Goal: Information Seeking & Learning: Learn about a topic

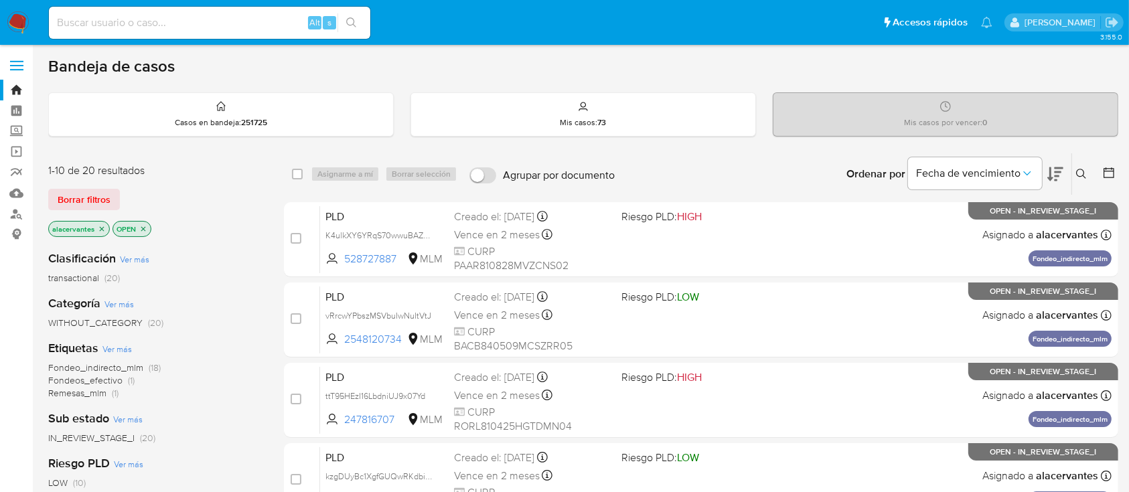
click at [149, 36] on div "Alt s" at bounding box center [209, 23] width 321 height 32
click at [149, 25] on input at bounding box center [209, 22] width 321 height 17
paste input "2450529742"
type input "2450529742"
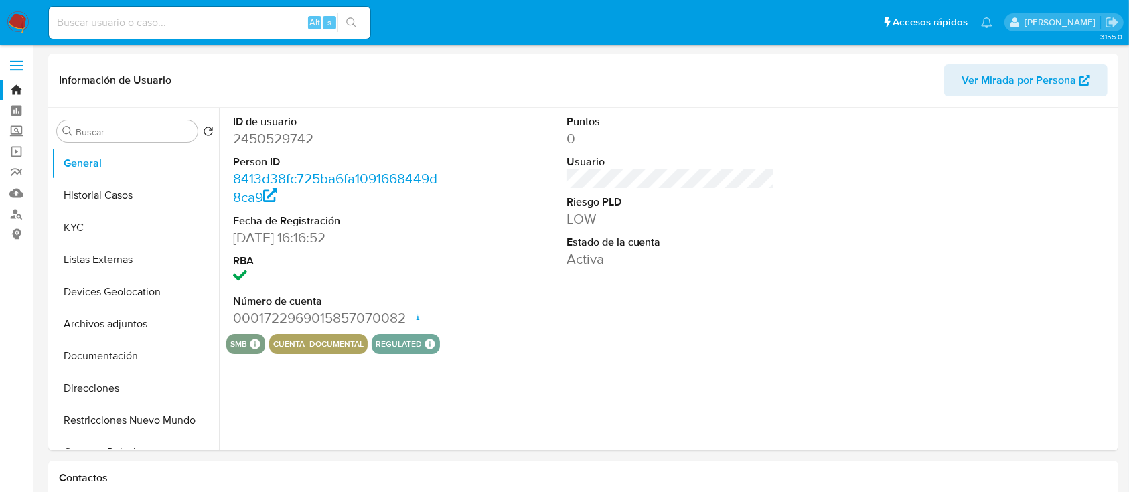
select select "10"
click at [119, 185] on button "Historial Casos" at bounding box center [130, 195] width 157 height 32
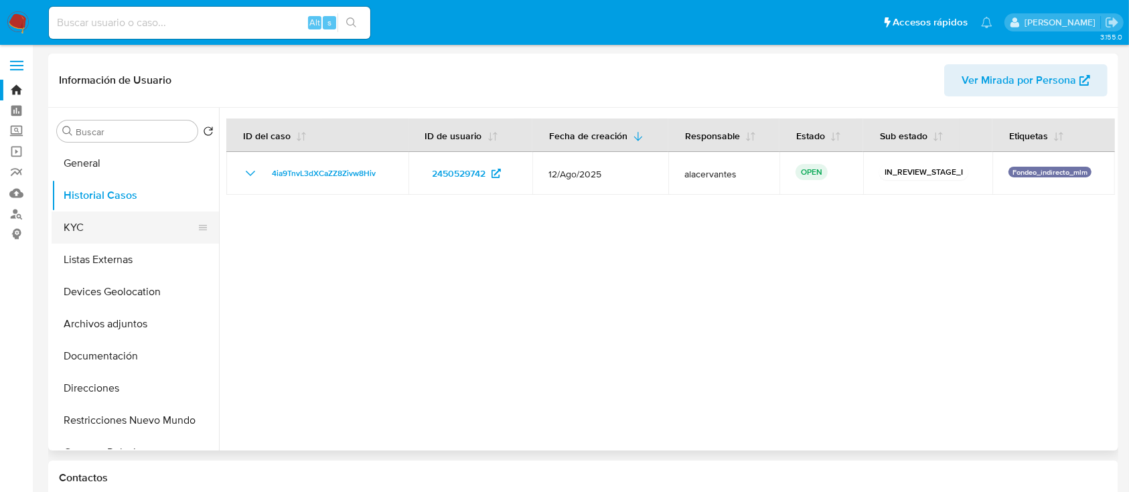
click at [123, 228] on button "KYC" at bounding box center [130, 228] width 157 height 32
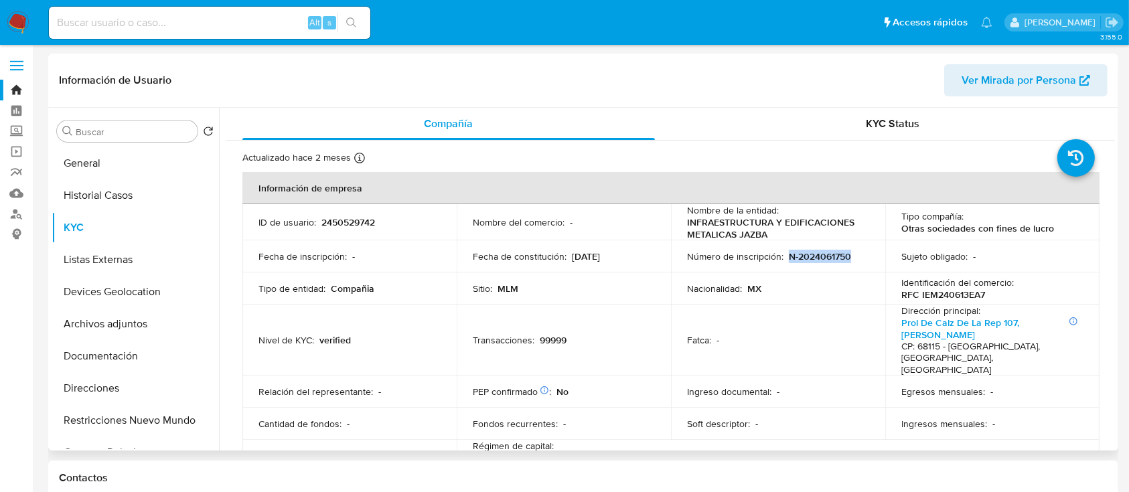
drag, startPoint x: 788, startPoint y: 242, endPoint x: 883, endPoint y: 262, distance: 97.1
click at [883, 262] on tr "Fecha de inscripción : - Fecha de constitución : 13/06/2024 Número de inscripci…" at bounding box center [670, 256] width 857 height 32
click at [84, 261] on button "Listas Externas" at bounding box center [130, 260] width 157 height 32
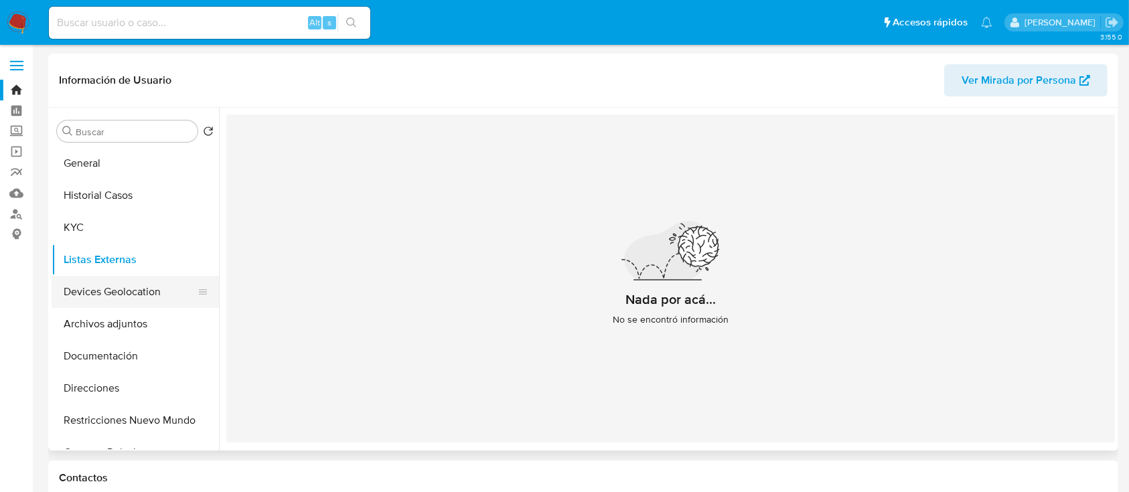
click at [86, 295] on button "Devices Geolocation" at bounding box center [130, 292] width 157 height 32
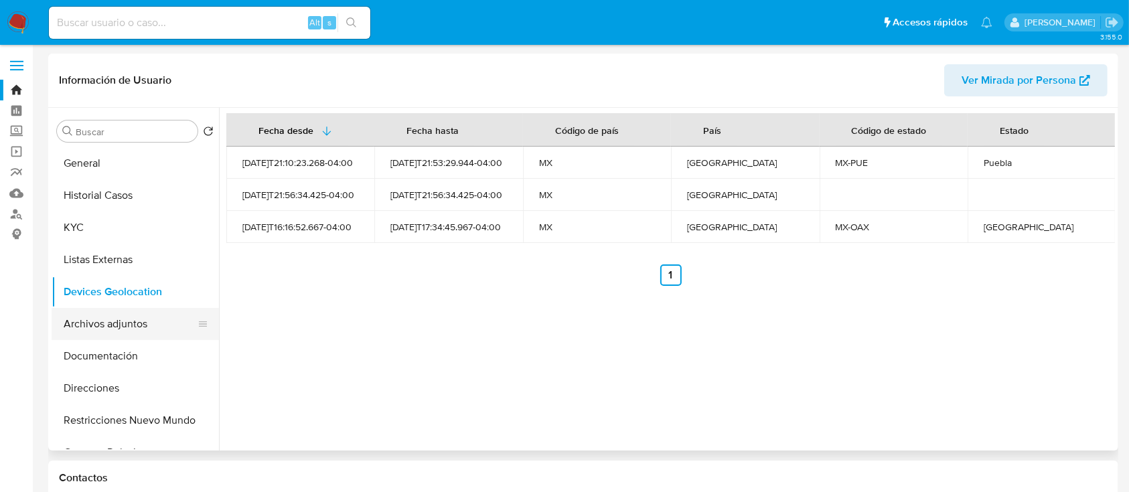
click at [146, 331] on button "Archivos adjuntos" at bounding box center [130, 324] width 157 height 32
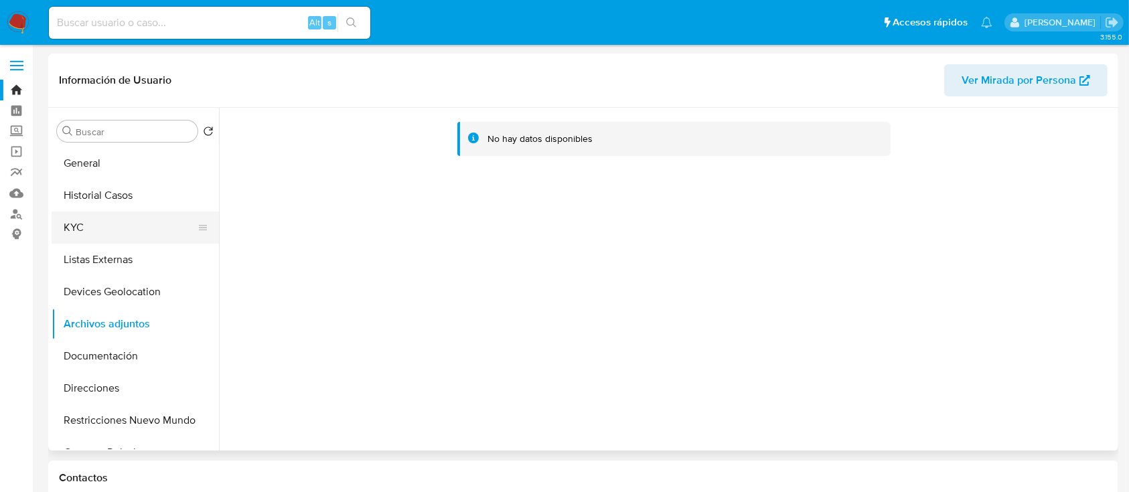
click at [125, 222] on button "KYC" at bounding box center [130, 228] width 157 height 32
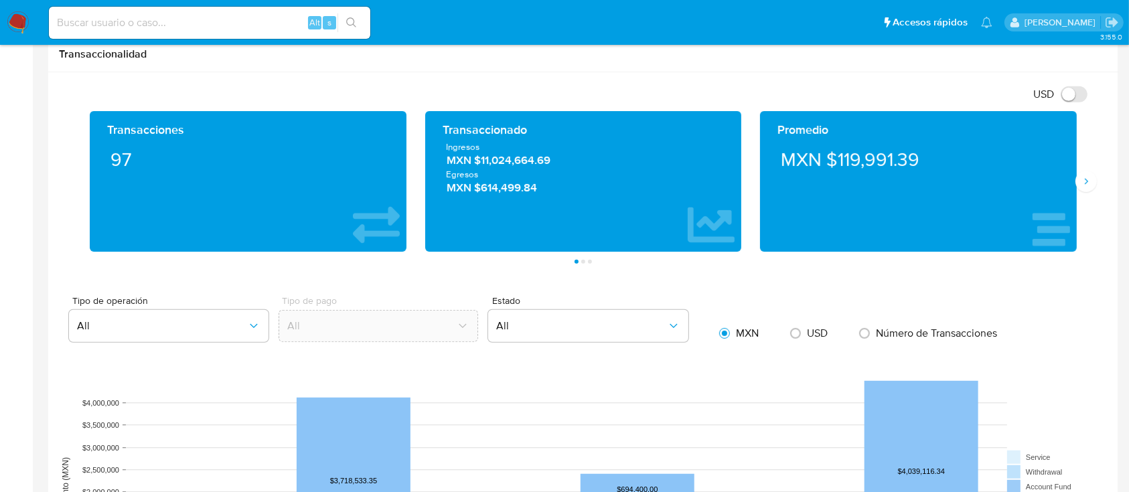
scroll to position [602, 0]
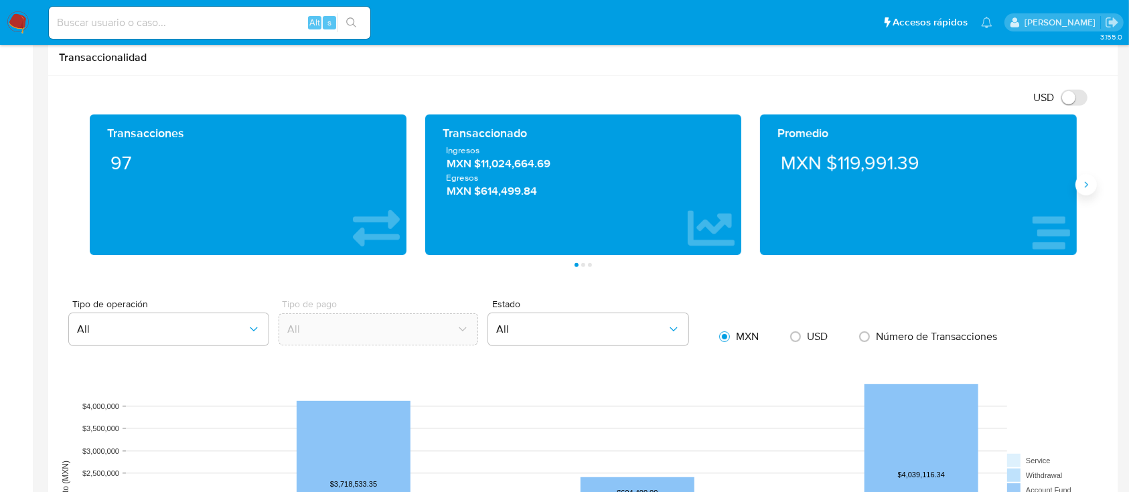
click at [1094, 184] on button "Siguiente" at bounding box center [1086, 184] width 21 height 21
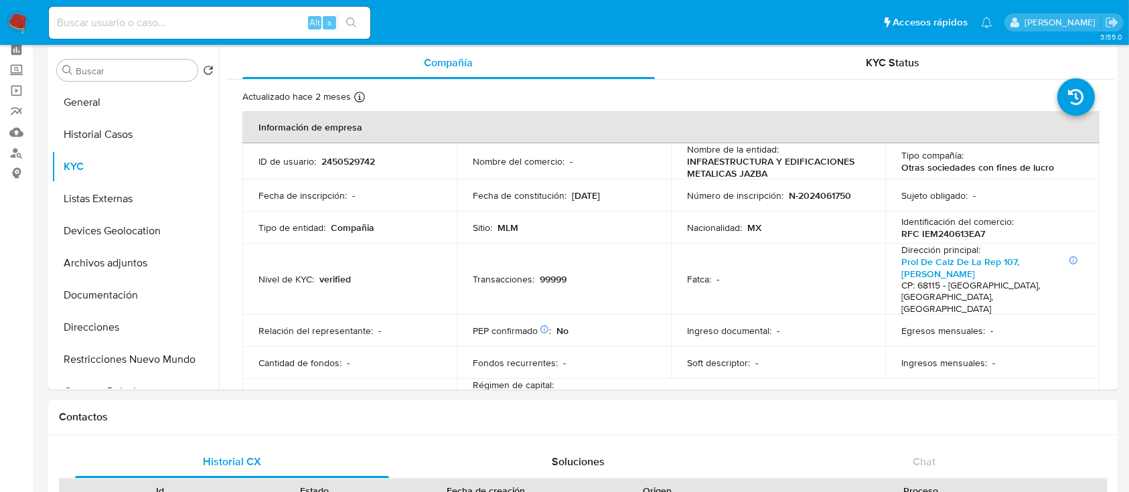
scroll to position [0, 0]
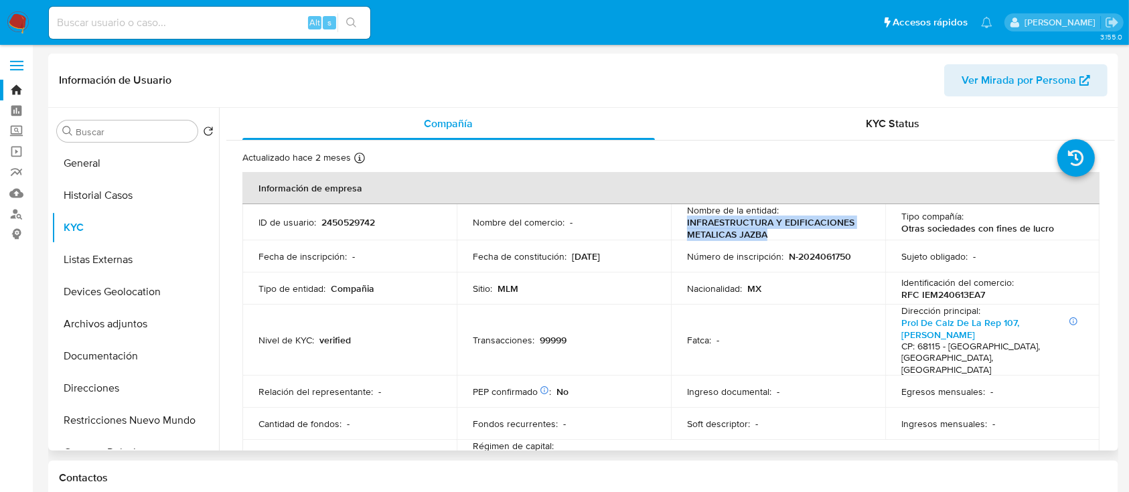
drag, startPoint x: 681, startPoint y: 221, endPoint x: 778, endPoint y: 232, distance: 97.1
click at [778, 232] on td "Nombre de la entidad : INFRAESTRUCTURA Y EDIFICACIONES METALICAS JAZBA" at bounding box center [778, 222] width 214 height 36
copy p "INFRAESTRUCTURA Y EDIFICACIONES METALICAS JAZBA"
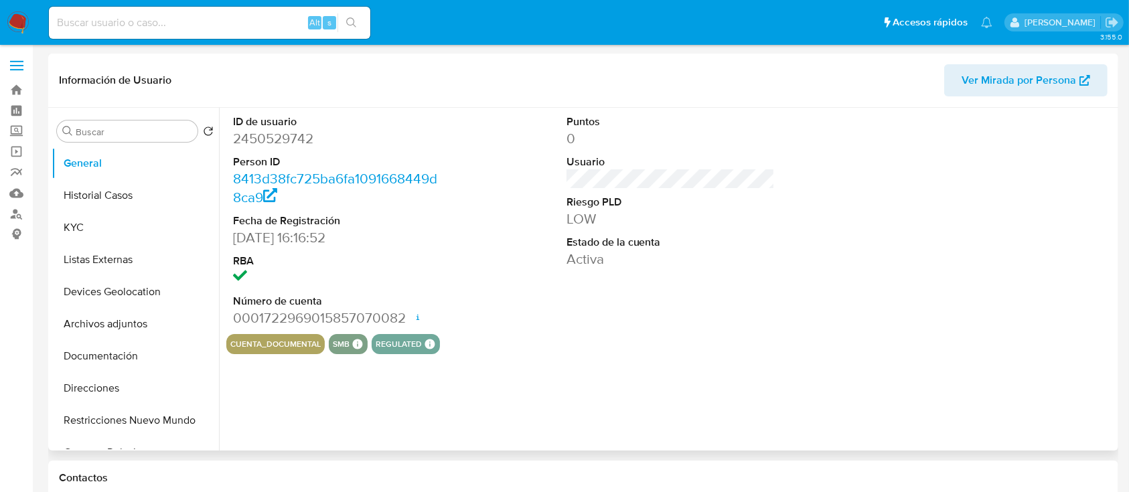
select select "10"
click at [129, 194] on button "Historial Casos" at bounding box center [130, 195] width 157 height 32
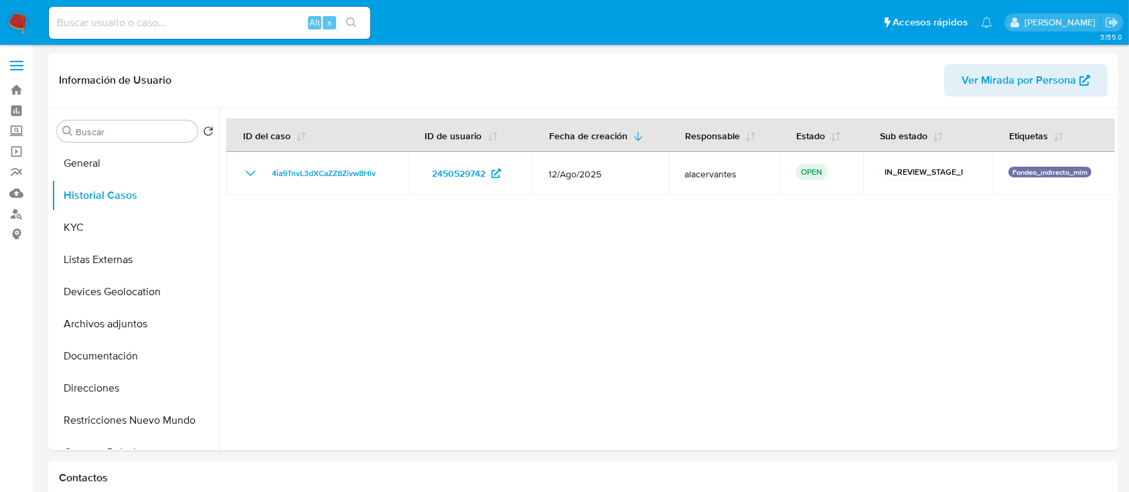
click at [15, 23] on img at bounding box center [18, 22] width 23 height 23
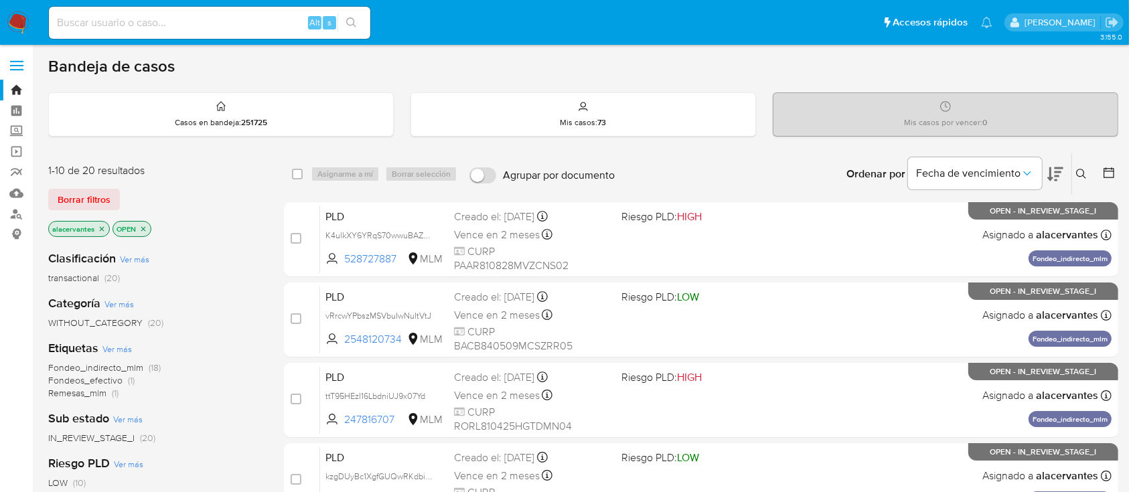
click at [98, 230] on icon "close-filter" at bounding box center [102, 229] width 8 height 8
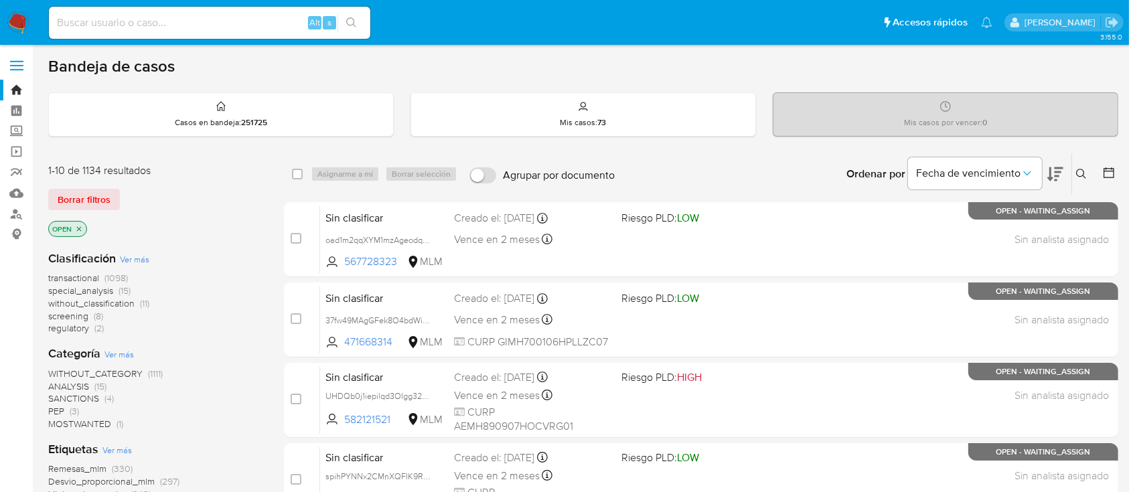
click at [80, 230] on icon "close-filter" at bounding box center [79, 229] width 8 height 8
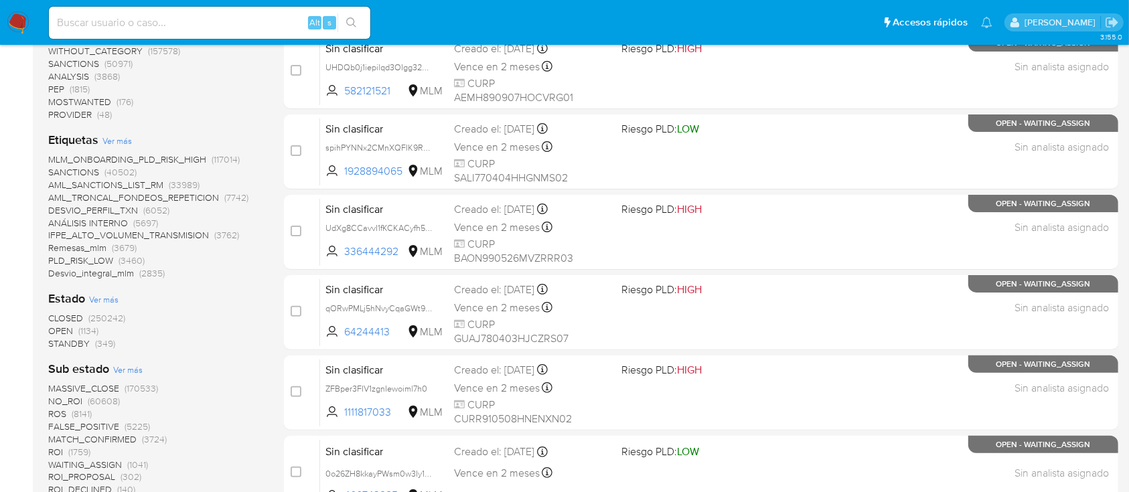
scroll to position [357, 0]
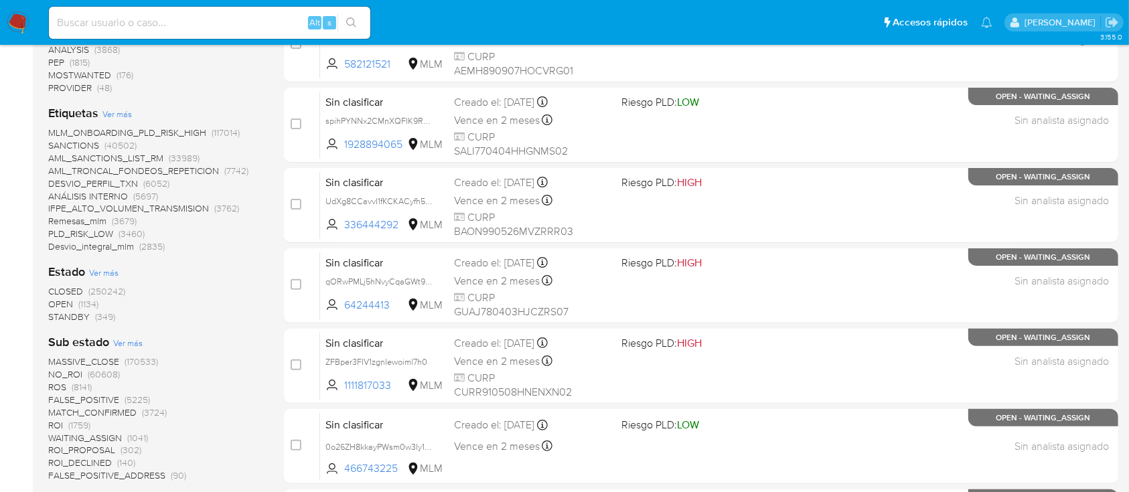
click at [113, 287] on span "(250242)" at bounding box center [106, 291] width 37 height 13
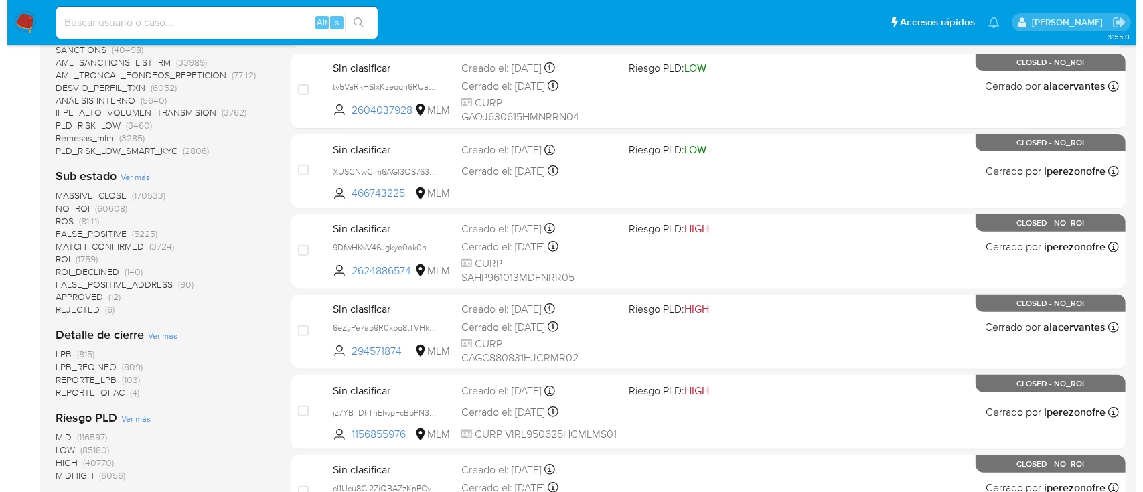
scroll to position [357, 0]
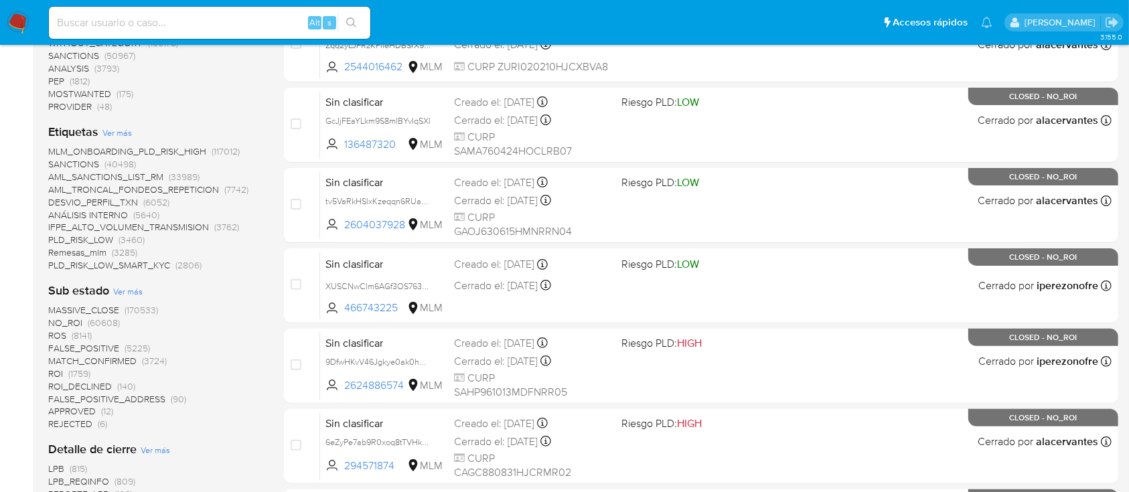
click at [125, 130] on span "Ver más" at bounding box center [116, 133] width 29 height 12
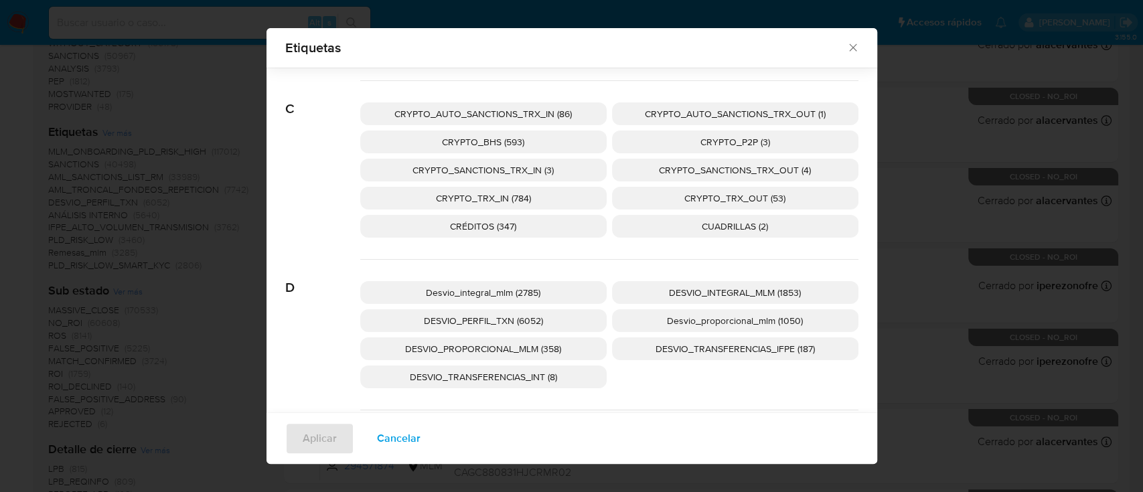
scroll to position [437, 0]
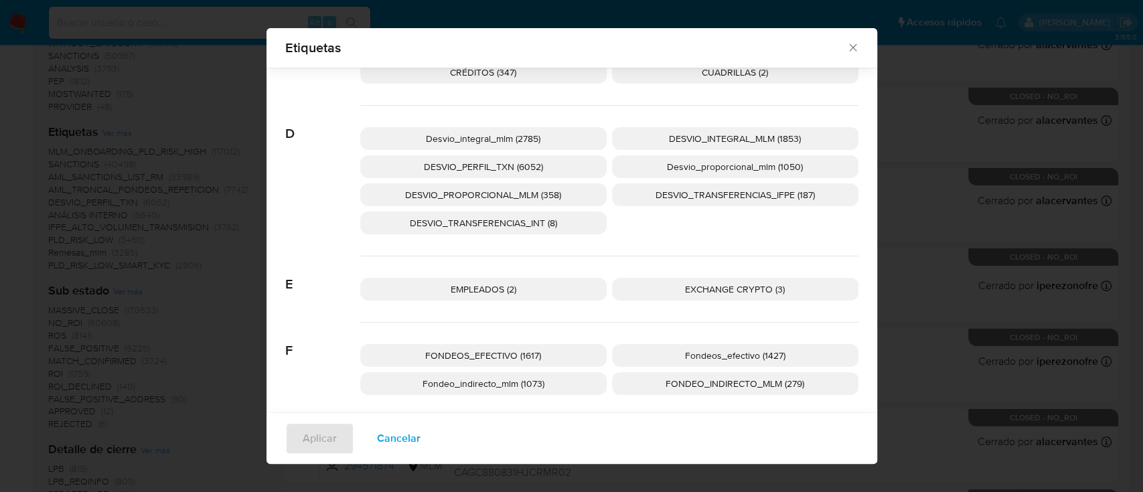
click at [533, 388] on span "Fondeo_indirecto_mlm (1073)" at bounding box center [484, 383] width 122 height 13
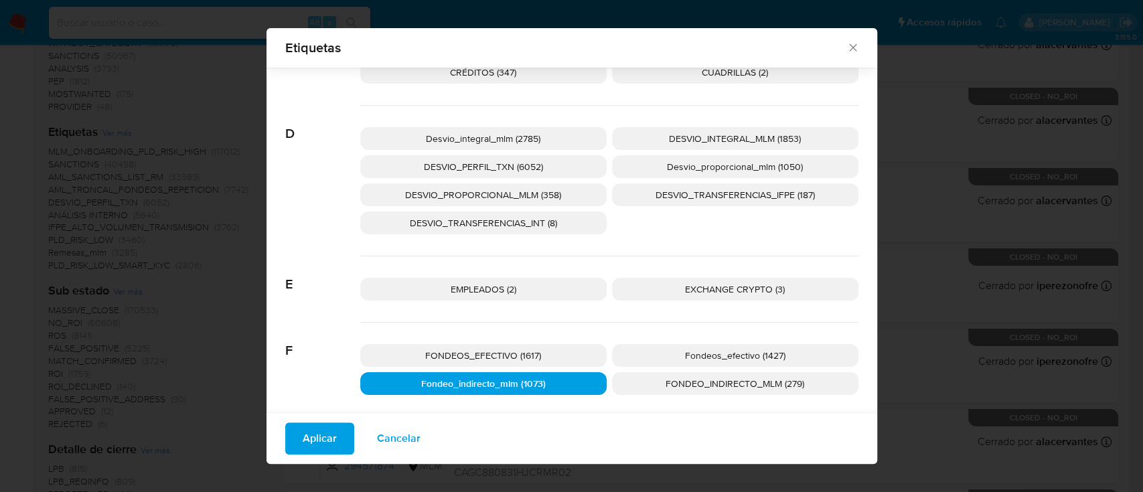
click at [308, 449] on span "Aplicar" at bounding box center [320, 438] width 34 height 29
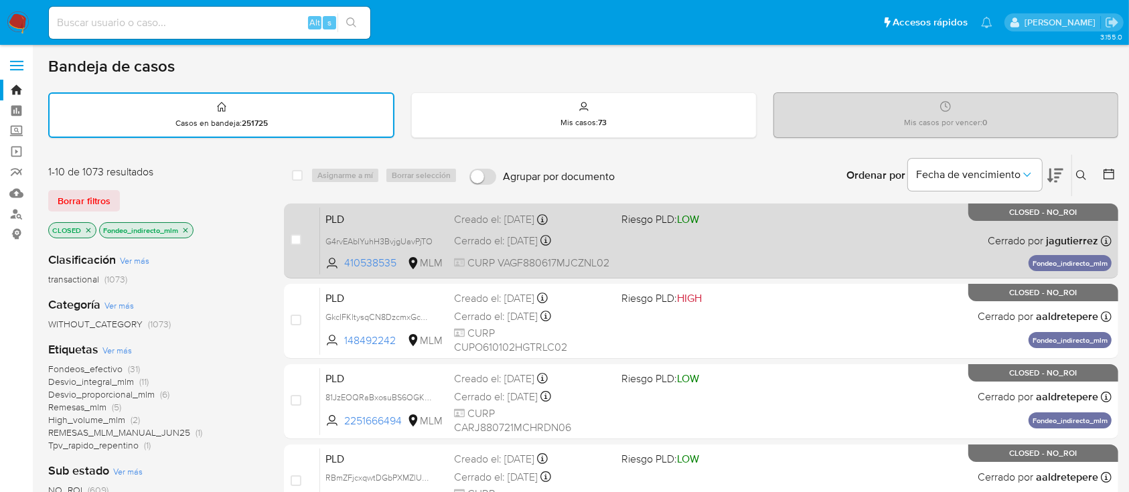
click at [699, 255] on div "PLD G4rvEAbIYuhH3BvjgUavPjTO 410538535 MLM Riesgo PLD: LOW Creado el: 12/08/202…" at bounding box center [716, 241] width 792 height 68
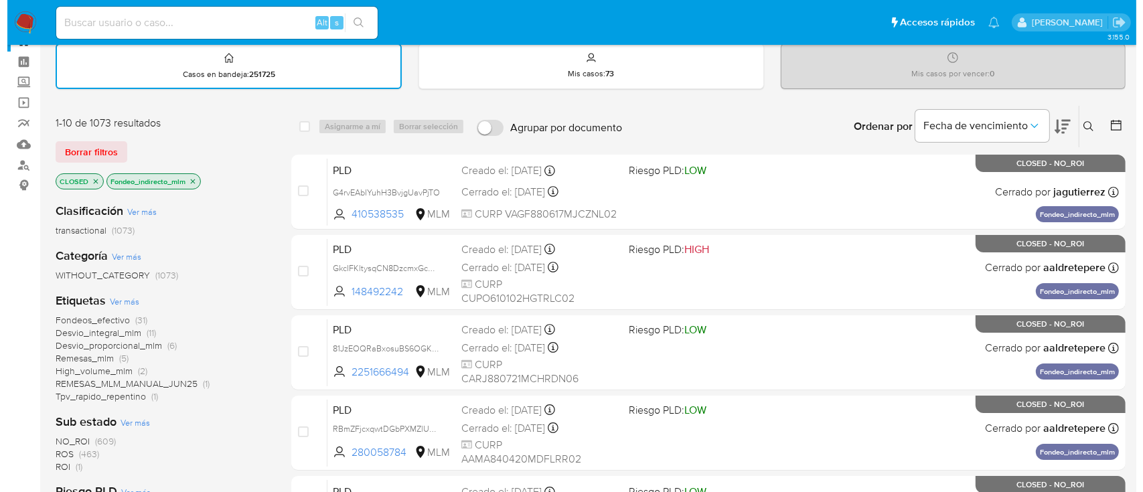
scroll to position [89, 0]
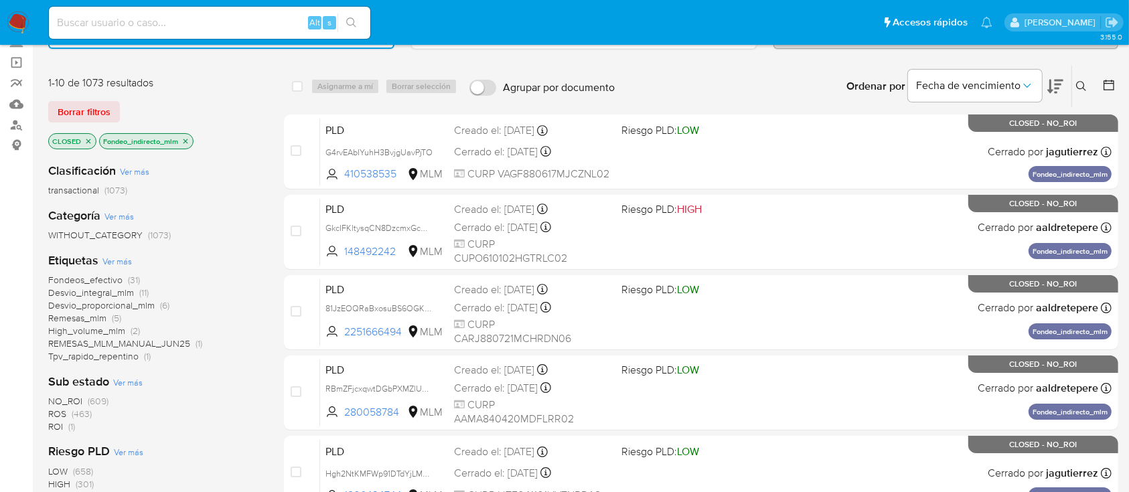
click at [129, 260] on span "Ver más" at bounding box center [116, 261] width 29 height 12
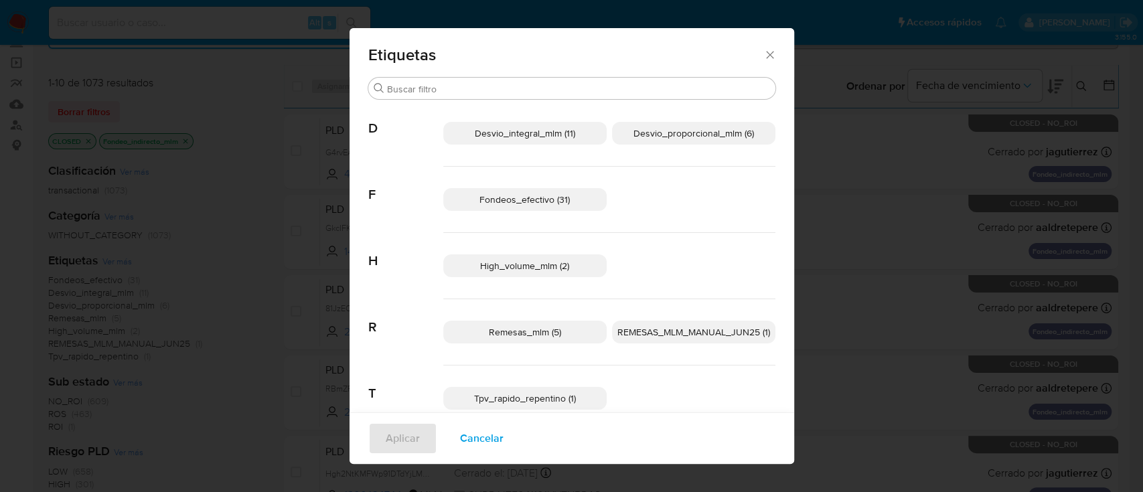
click at [766, 54] on icon "Cerrar" at bounding box center [769, 54] width 7 height 7
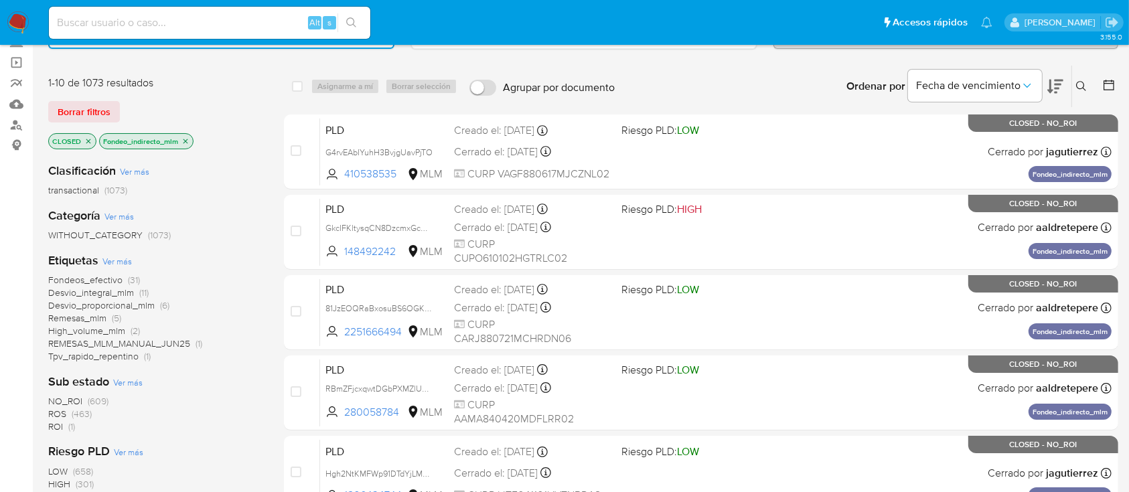
click at [188, 139] on icon "close-filter" at bounding box center [186, 141] width 5 height 5
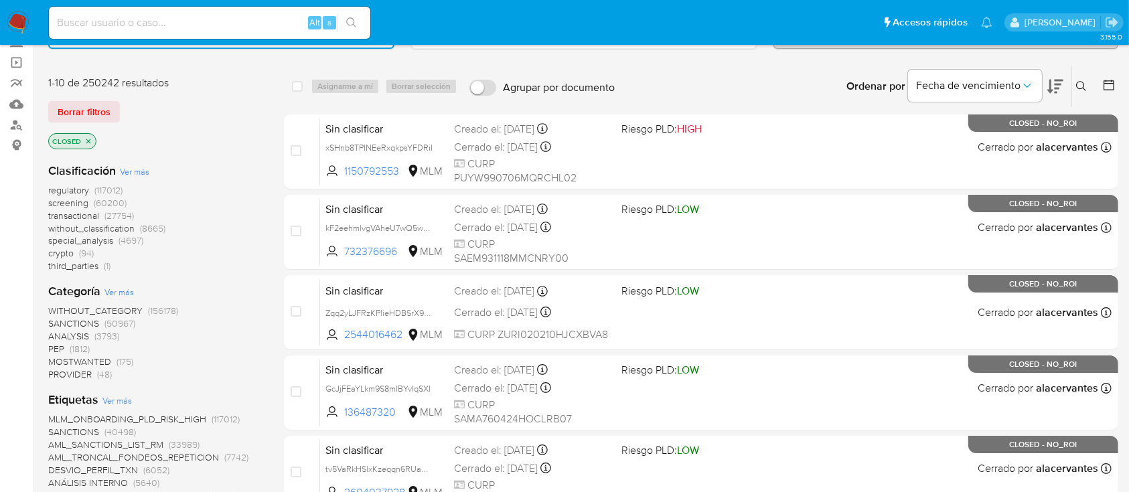
click at [122, 402] on span "Ver más" at bounding box center [116, 400] width 29 height 12
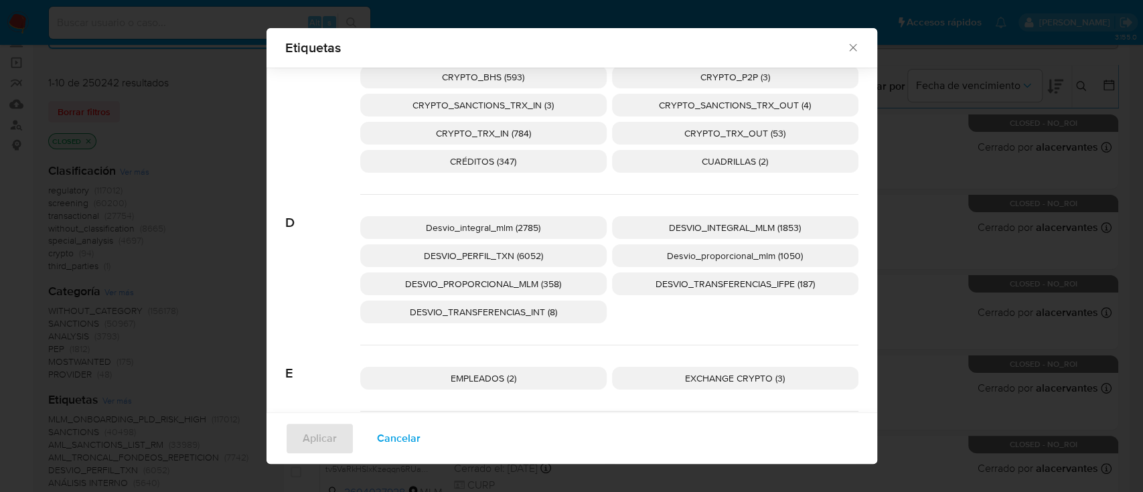
scroll to position [526, 0]
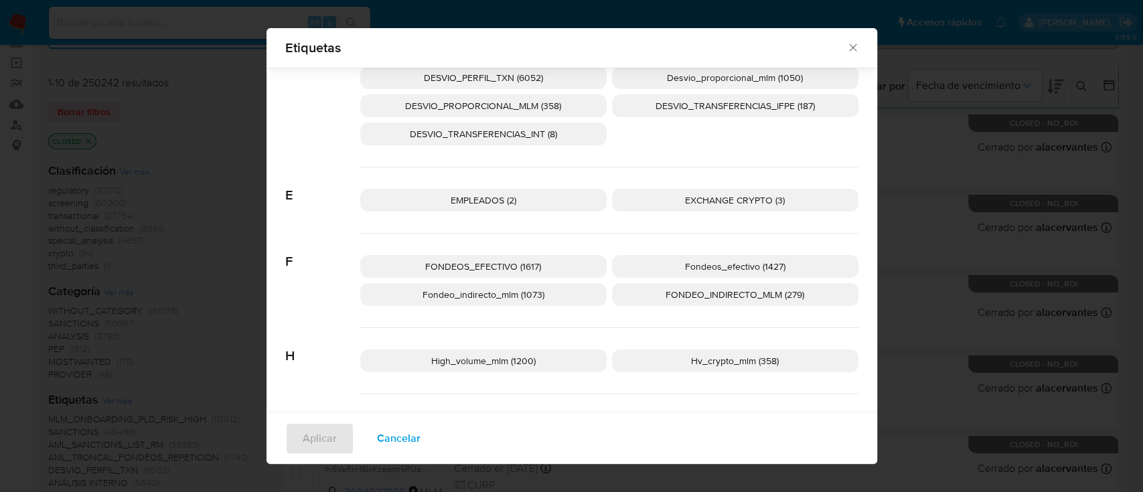
click at [488, 298] on span "Fondeo_indirecto_mlm (1073)" at bounding box center [484, 294] width 122 height 13
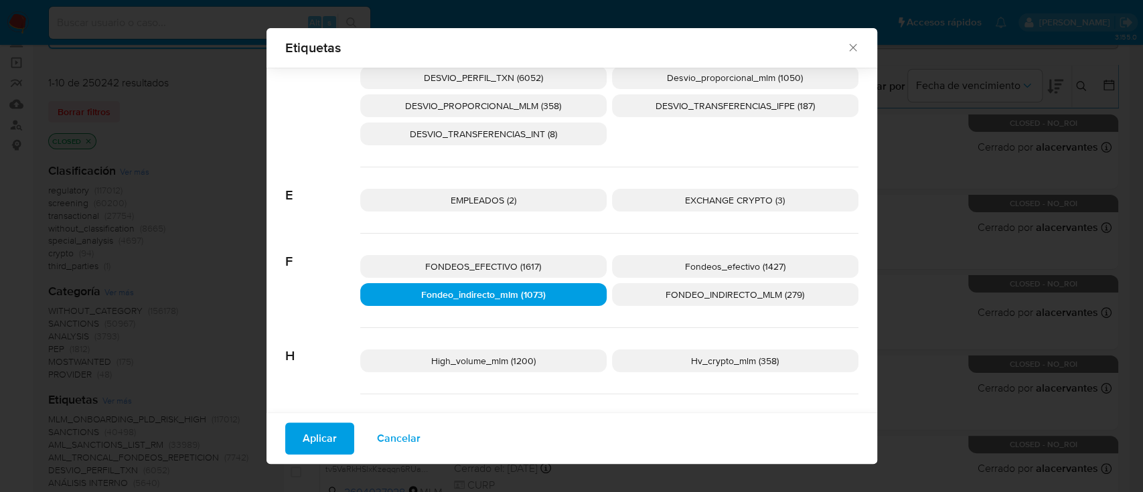
click at [303, 438] on span "Aplicar" at bounding box center [320, 438] width 34 height 29
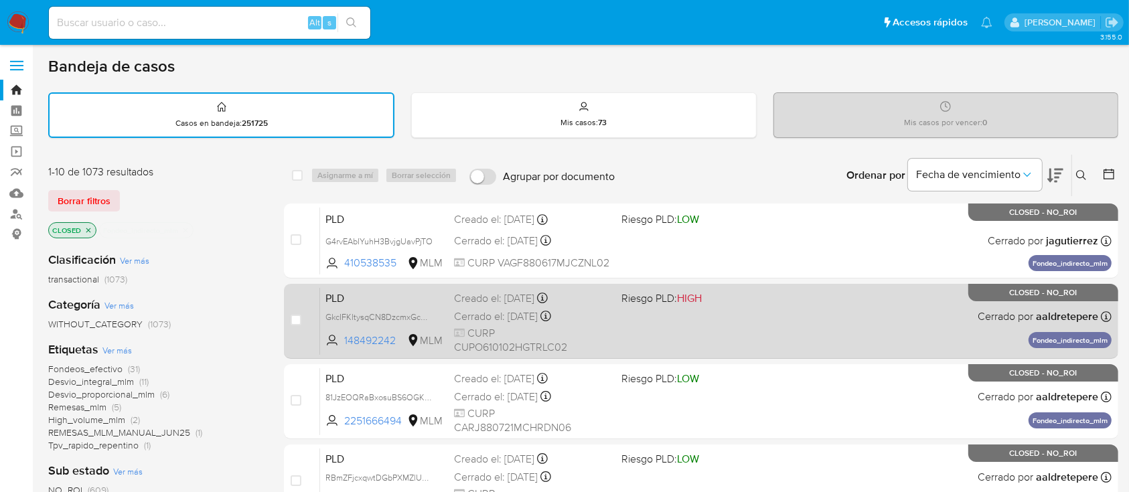
click at [757, 336] on div "PLD GkcIFKltysqCN8DzcmxGcGBX 148492242 MLM Riesgo PLD: HIGH Creado el: 12/08/20…" at bounding box center [716, 321] width 792 height 68
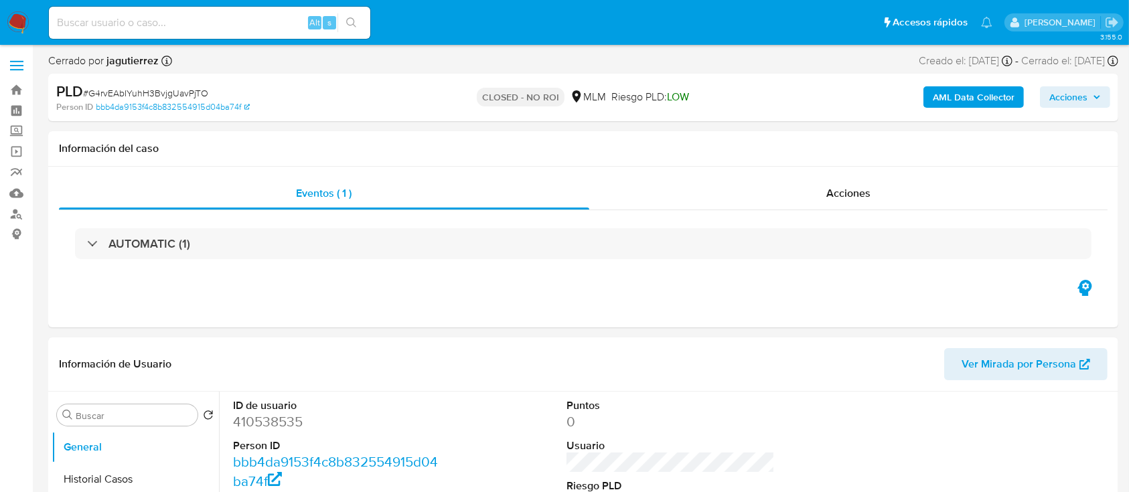
select select "10"
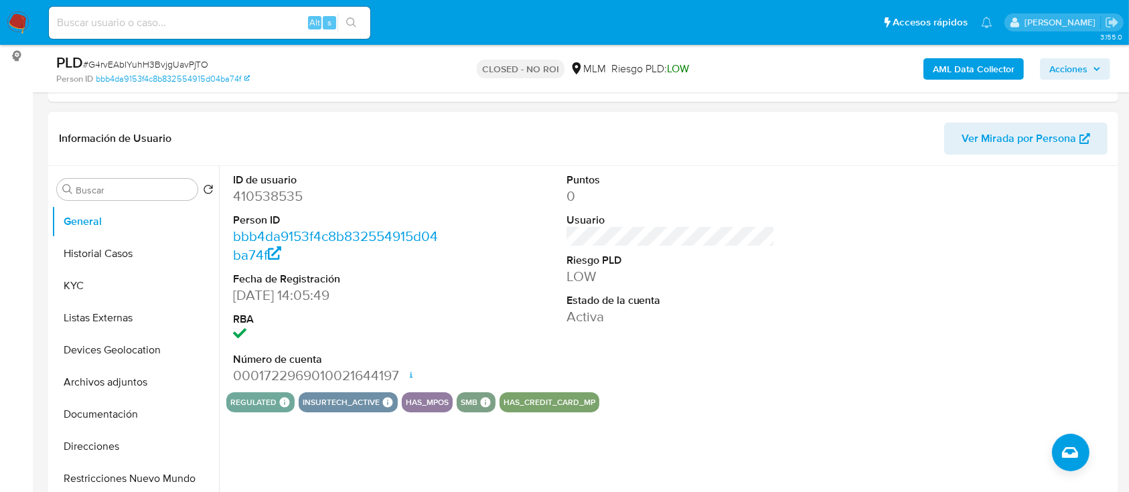
scroll to position [268, 0]
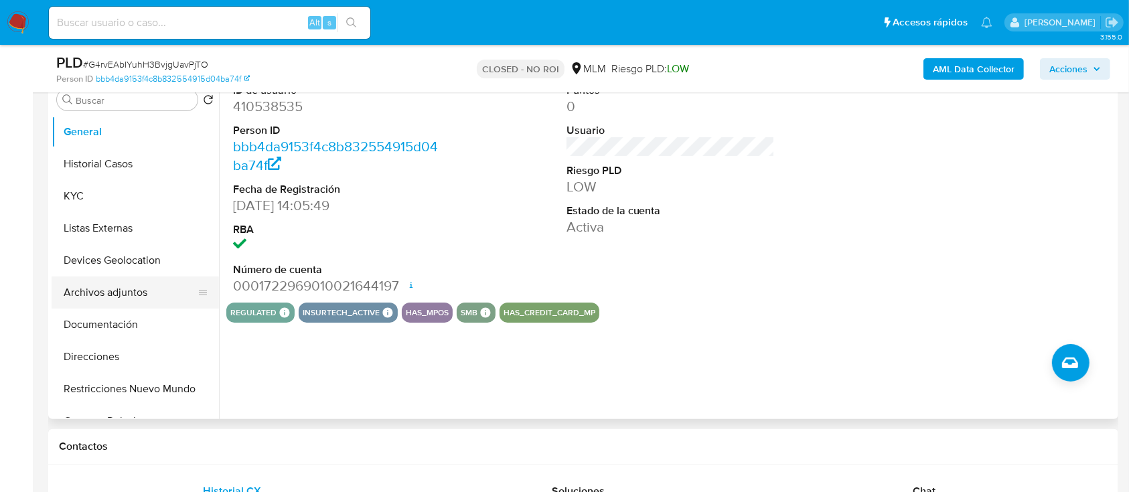
click at [125, 295] on button "Archivos adjuntos" at bounding box center [130, 293] width 157 height 32
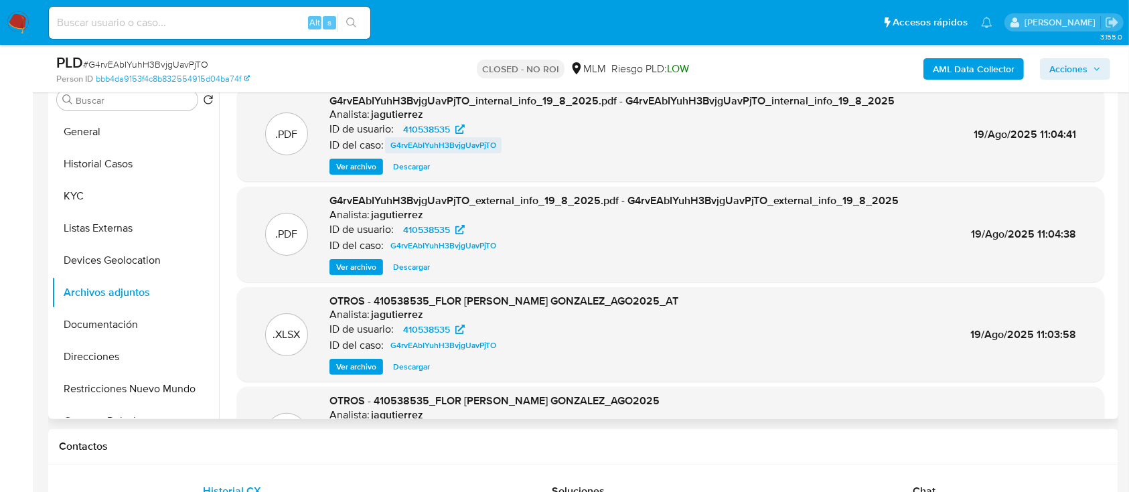
scroll to position [178, 0]
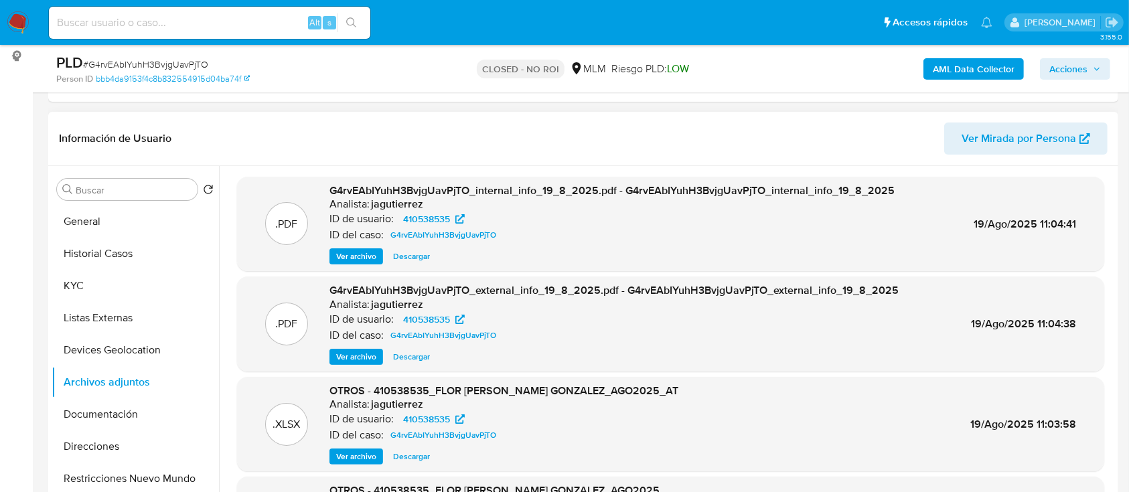
click at [368, 254] on span "Ver archivo" at bounding box center [356, 256] width 40 height 13
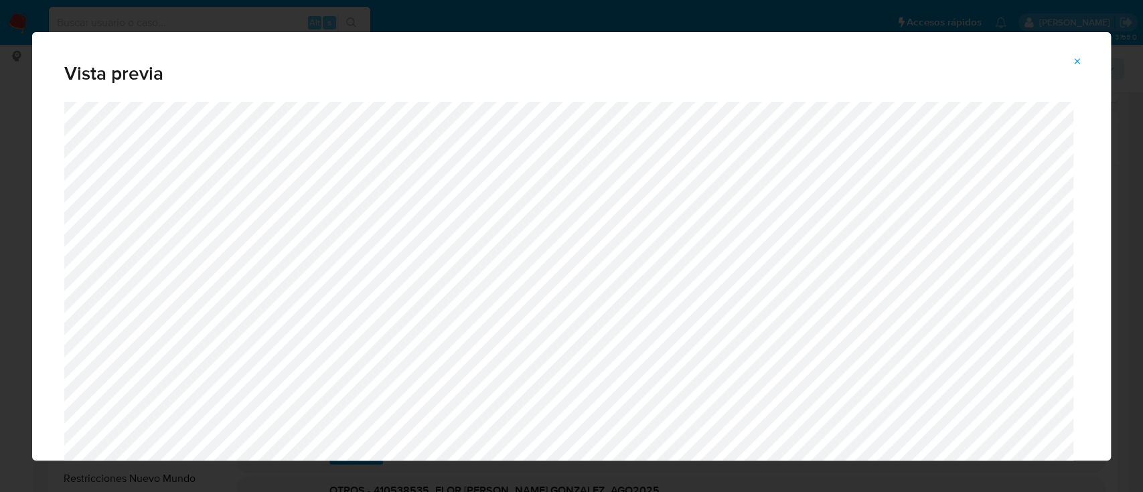
click at [1080, 62] on icon "Attachment preview" at bounding box center [1077, 61] width 11 height 11
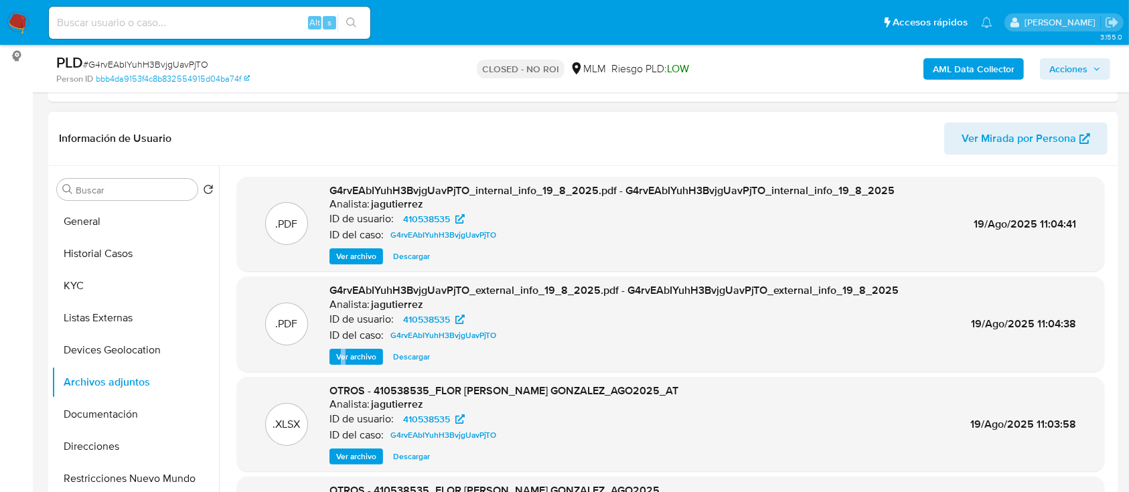
click at [343, 366] on div ".PDF G4rvEAbIYuhH3BvjgUavPjTO_external_info_19_8_2025.pdf - G4rvEAbIYuhH3BvjgUa…" at bounding box center [670, 324] width 867 height 95
click at [344, 355] on span "Ver archivo" at bounding box center [356, 356] width 40 height 13
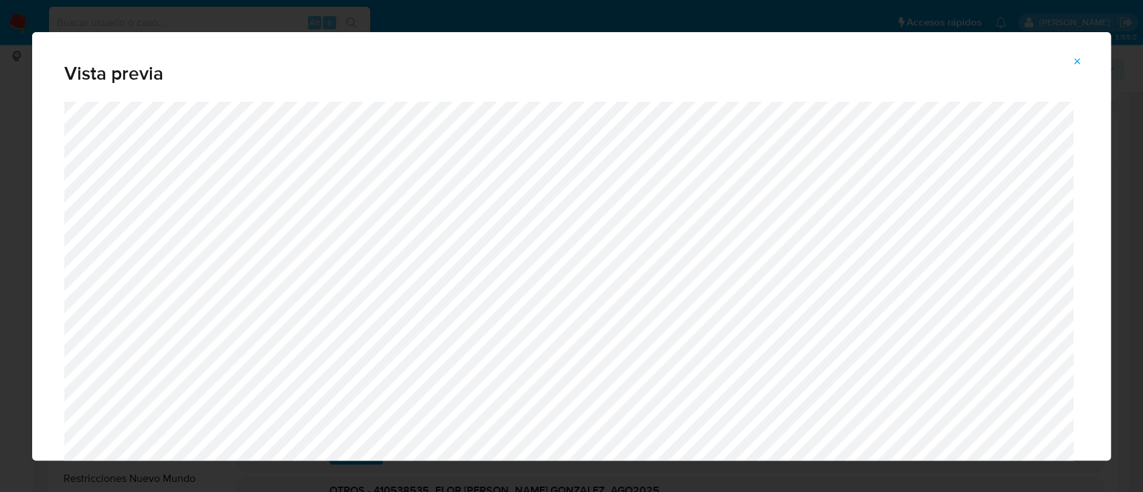
drag, startPoint x: 1085, startPoint y: 61, endPoint x: 782, endPoint y: 148, distance: 315.0
click at [1083, 61] on button "Attachment preview" at bounding box center [1077, 61] width 29 height 21
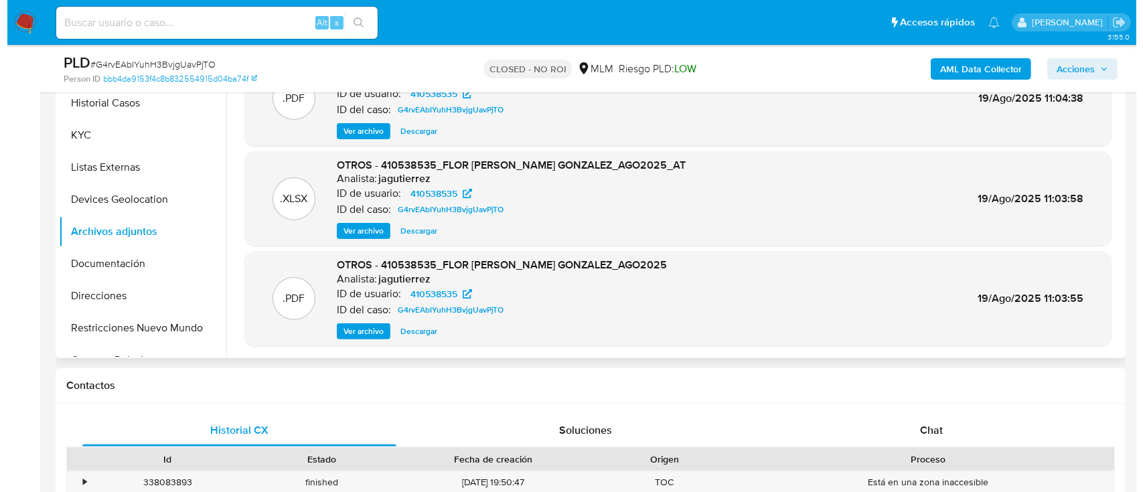
scroll to position [357, 0]
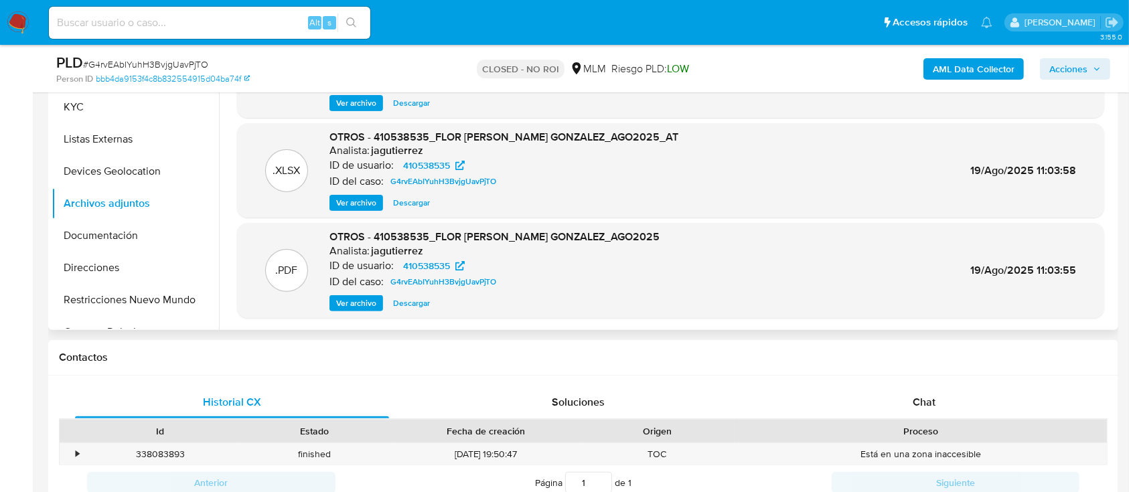
click at [362, 303] on span "Ver archivo" at bounding box center [356, 303] width 40 height 13
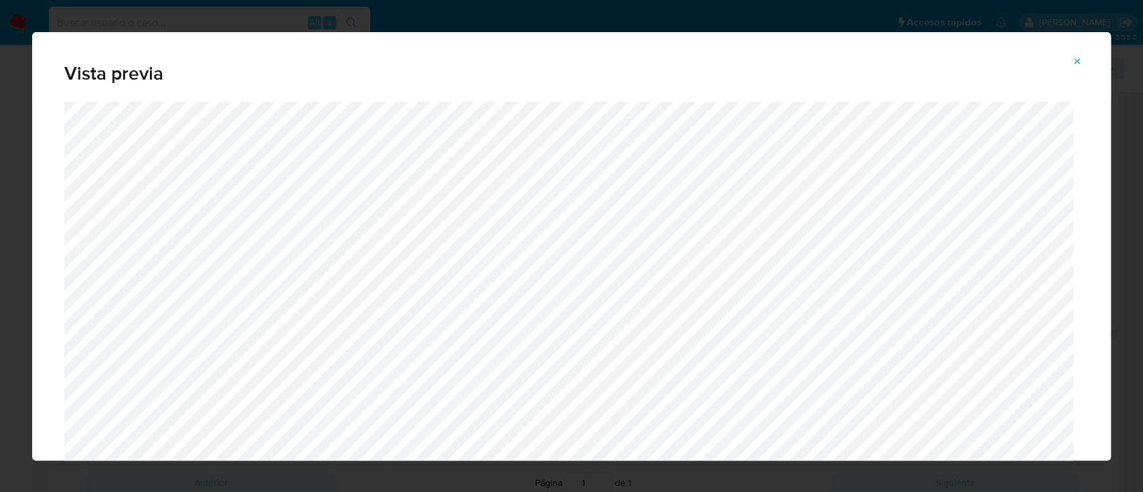
click at [1072, 58] on button "Attachment preview" at bounding box center [1077, 61] width 29 height 21
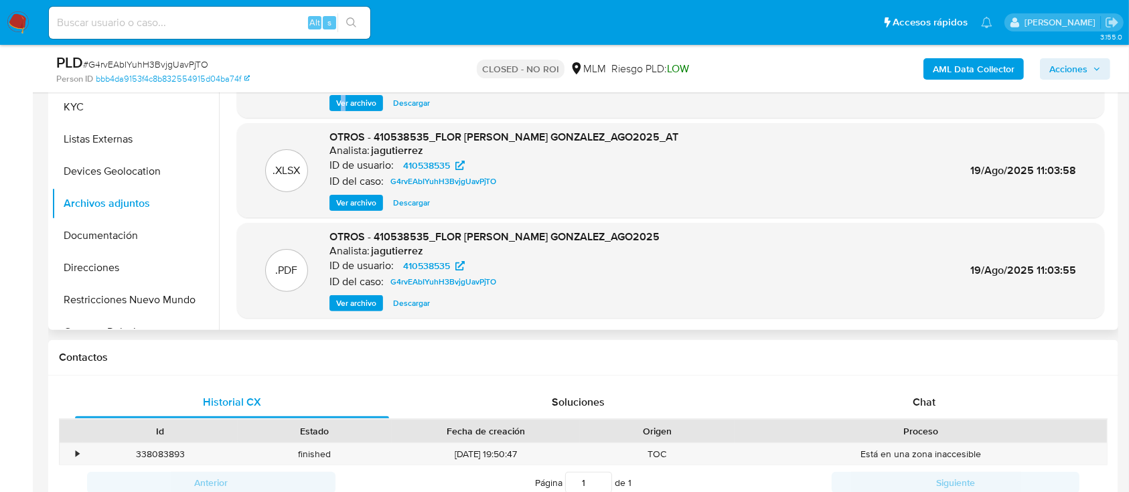
click at [354, 307] on span "Ver archivo" at bounding box center [356, 303] width 40 height 13
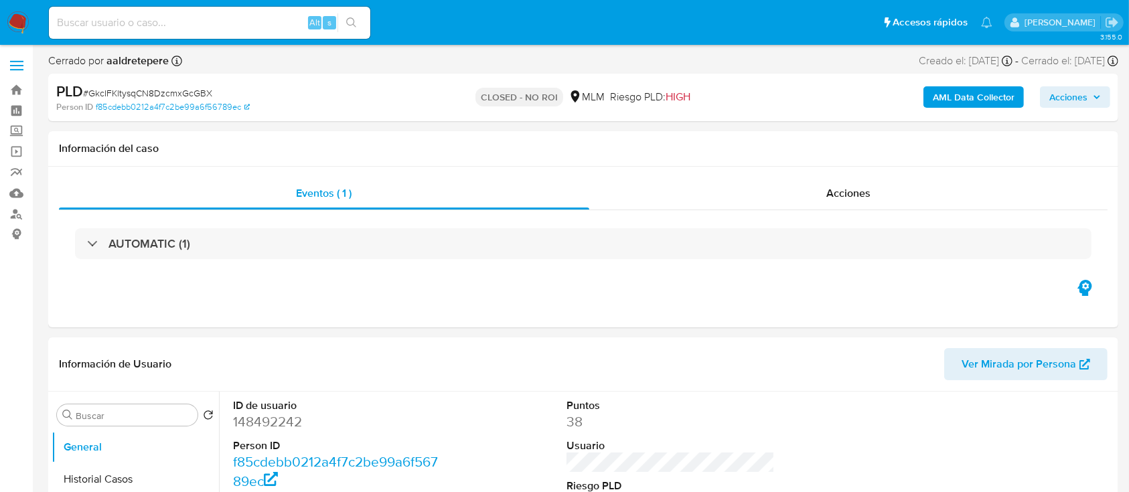
select select "10"
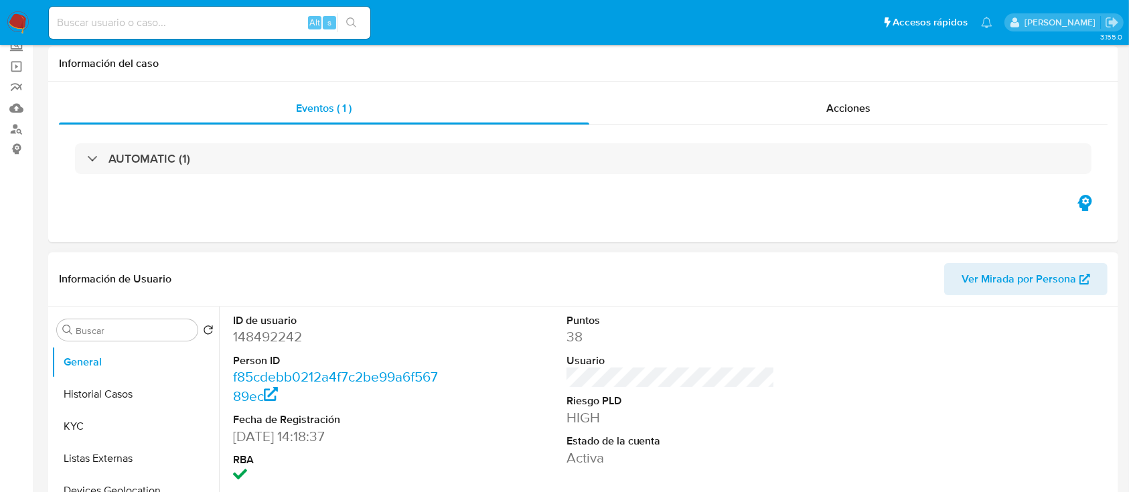
scroll to position [268, 0]
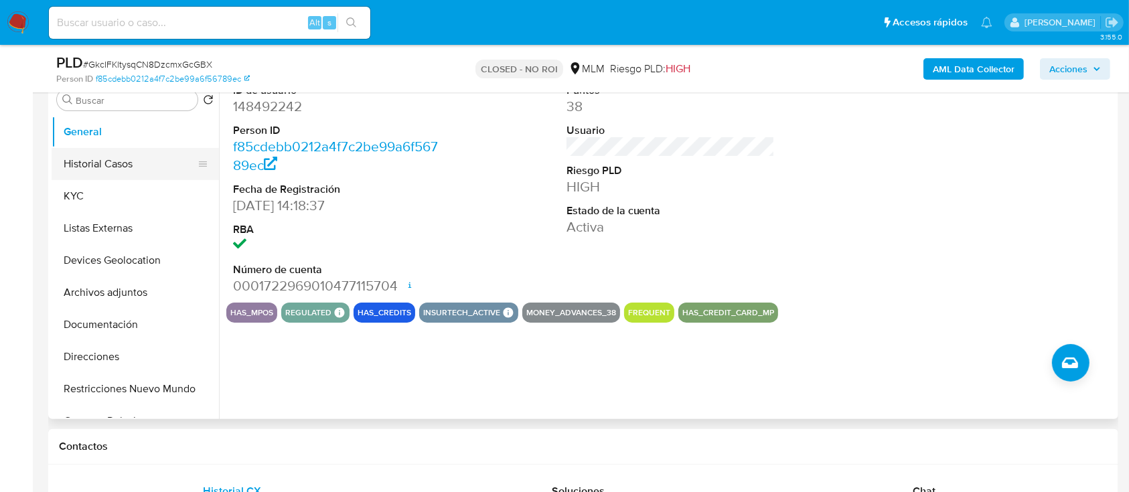
click at [114, 168] on button "Historial Casos" at bounding box center [130, 164] width 157 height 32
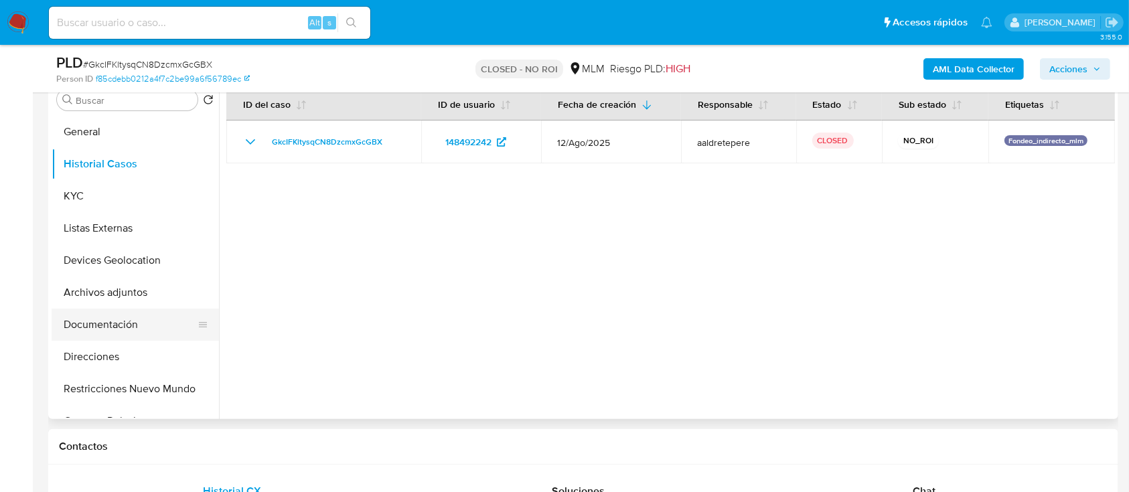
click at [120, 323] on button "Documentación" at bounding box center [130, 325] width 157 height 32
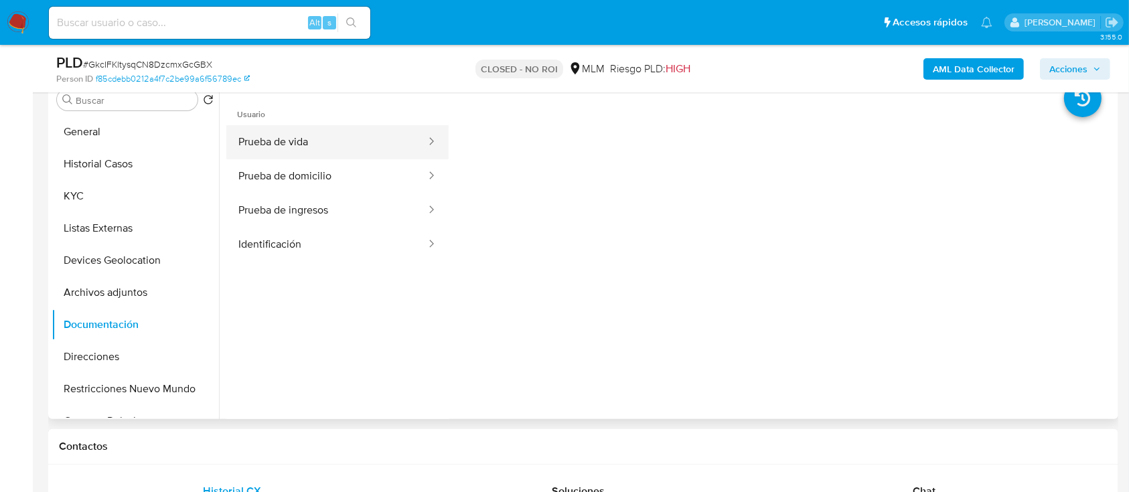
click at [309, 136] on button "Prueba de vida" at bounding box center [326, 142] width 201 height 34
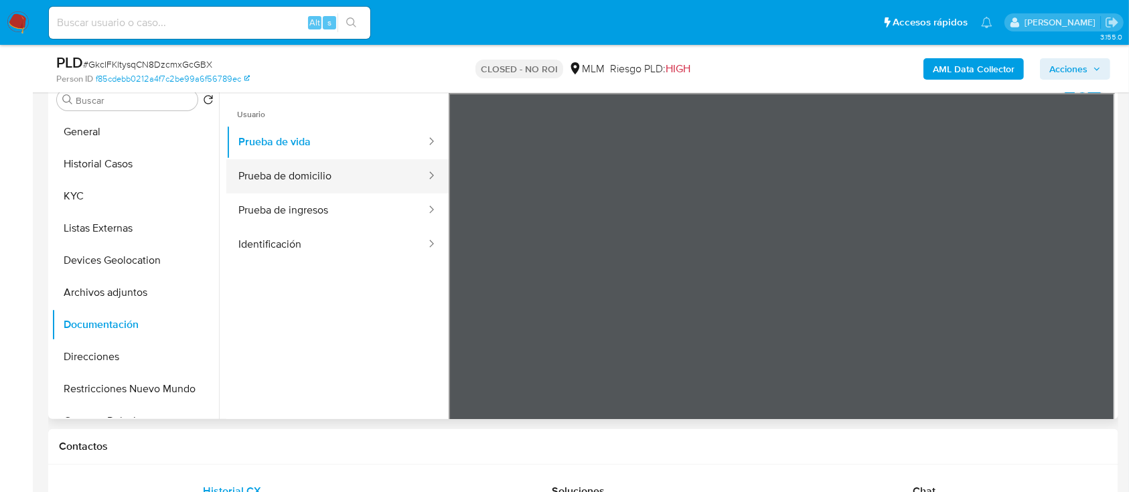
click at [307, 160] on button "Prueba de domicilio" at bounding box center [326, 176] width 201 height 34
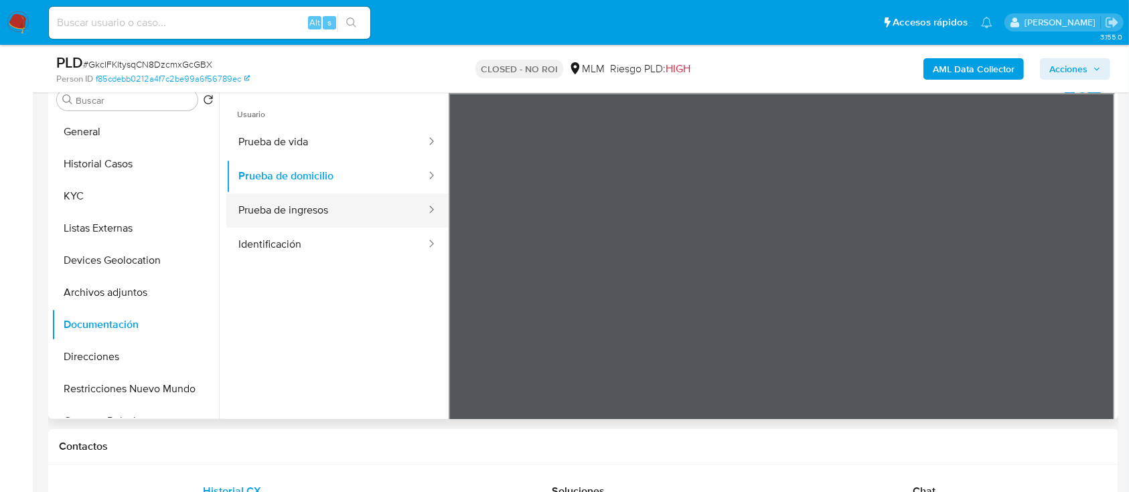
click at [297, 220] on button "Prueba de ingresos" at bounding box center [326, 211] width 201 height 34
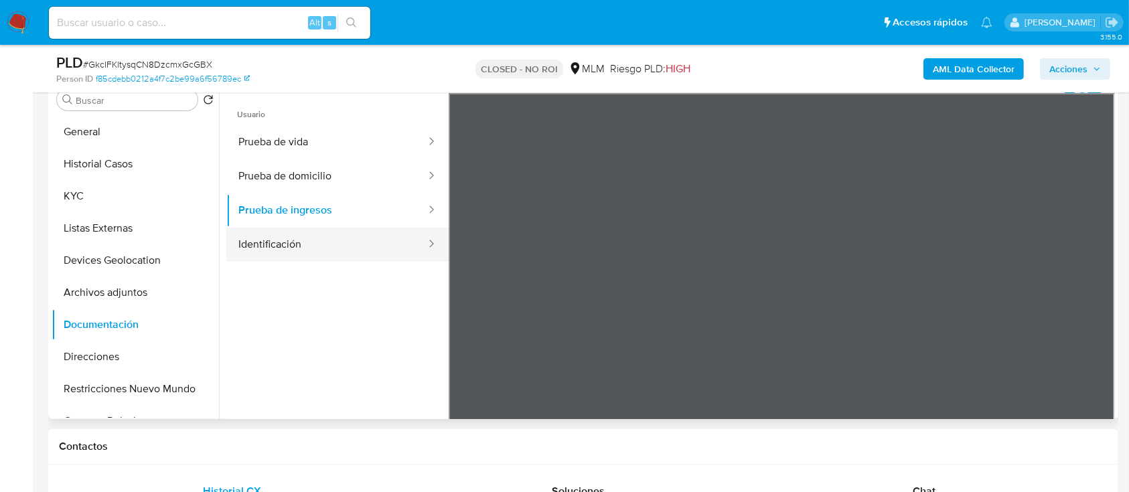
click at [305, 233] on button "Identificación" at bounding box center [326, 245] width 201 height 34
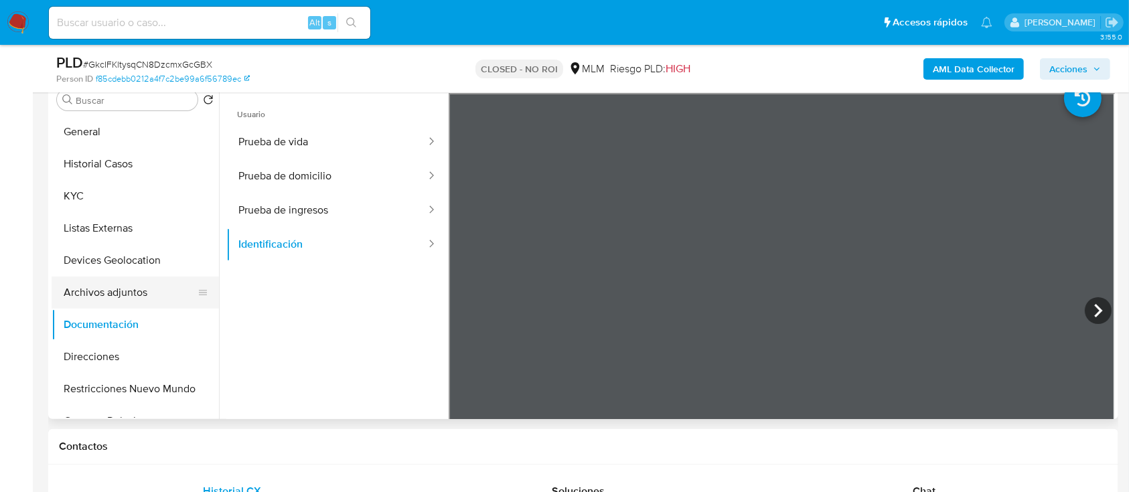
click at [123, 296] on button "Archivos adjuntos" at bounding box center [130, 293] width 157 height 32
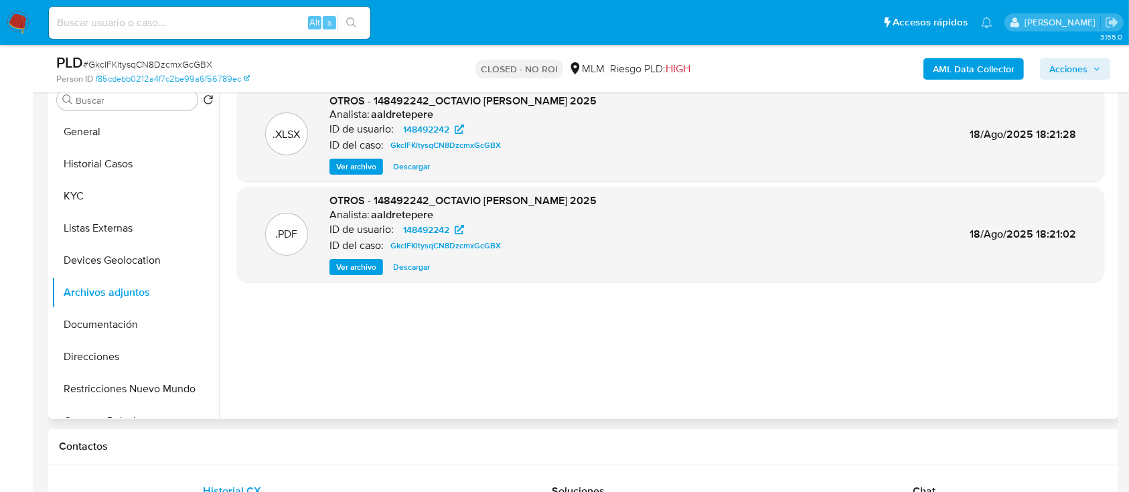
click at [363, 265] on span "Ver archivo" at bounding box center [356, 267] width 40 height 13
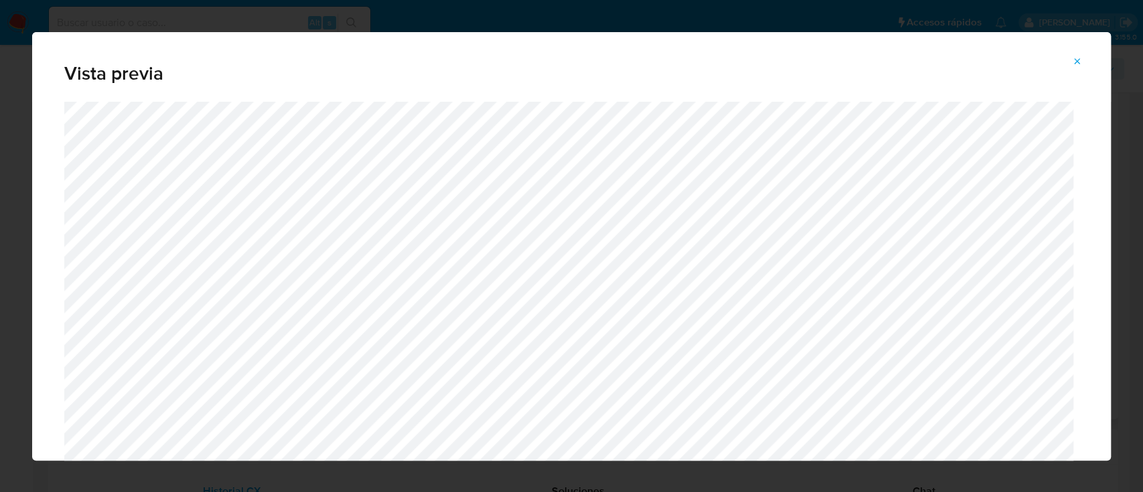
click at [1078, 64] on icon "Attachment preview" at bounding box center [1077, 61] width 11 height 11
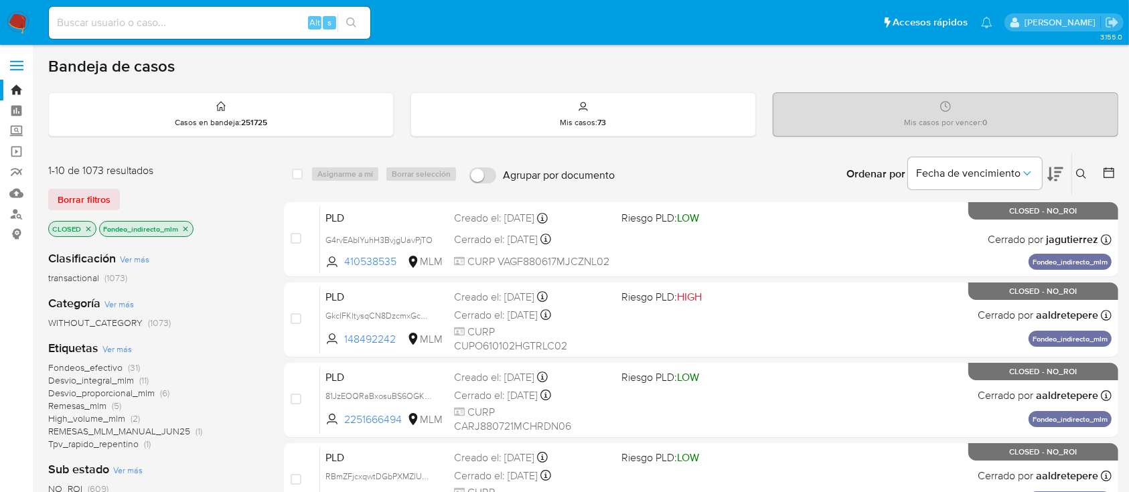
click at [238, 18] on input at bounding box center [209, 22] width 321 height 17
click at [140, 21] on input at bounding box center [209, 22] width 321 height 17
paste input "2450529742"
type input "2450529742"
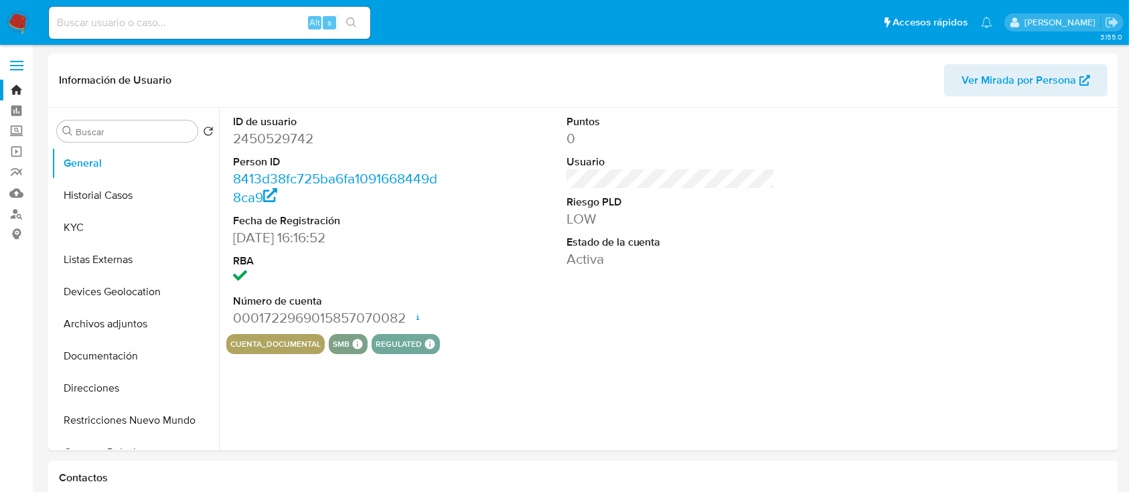
select select "10"
click at [94, 218] on button "KYC" at bounding box center [130, 228] width 157 height 32
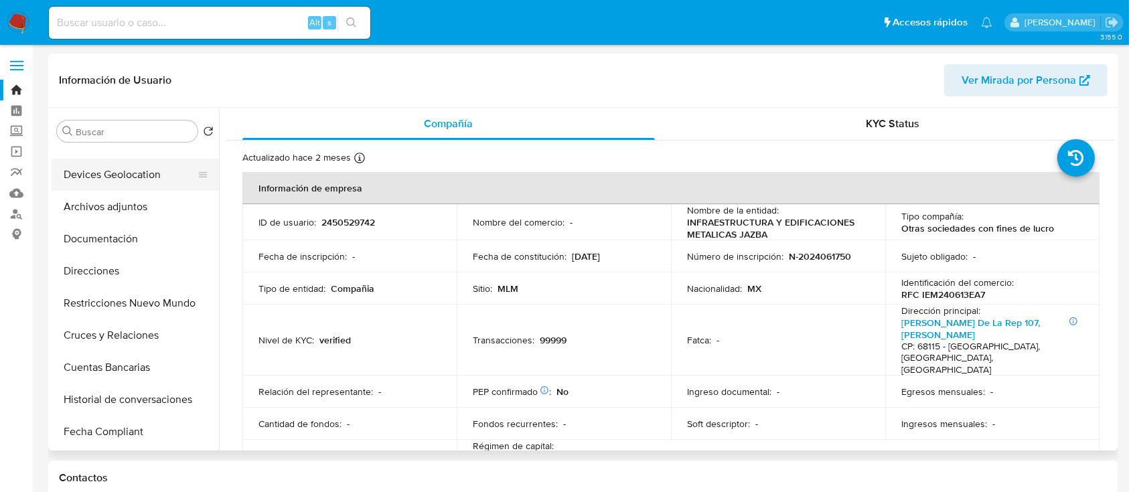
scroll to position [89, 0]
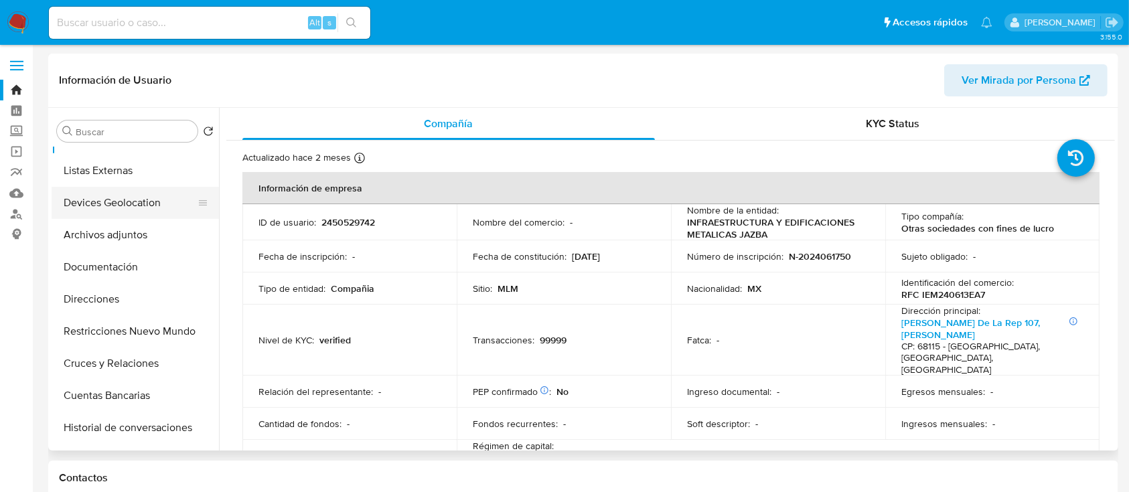
click at [129, 196] on button "Devices Geolocation" at bounding box center [130, 203] width 157 height 32
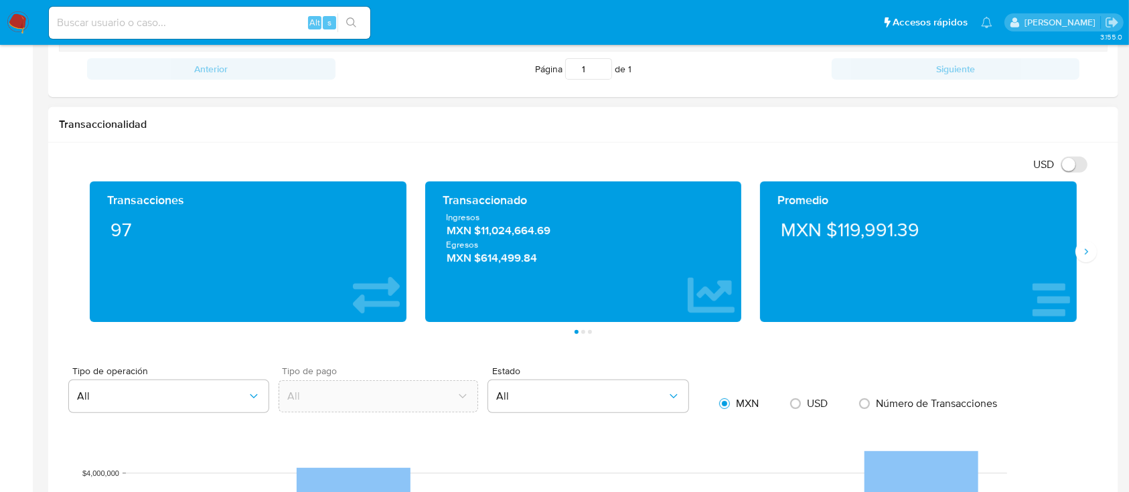
scroll to position [536, 0]
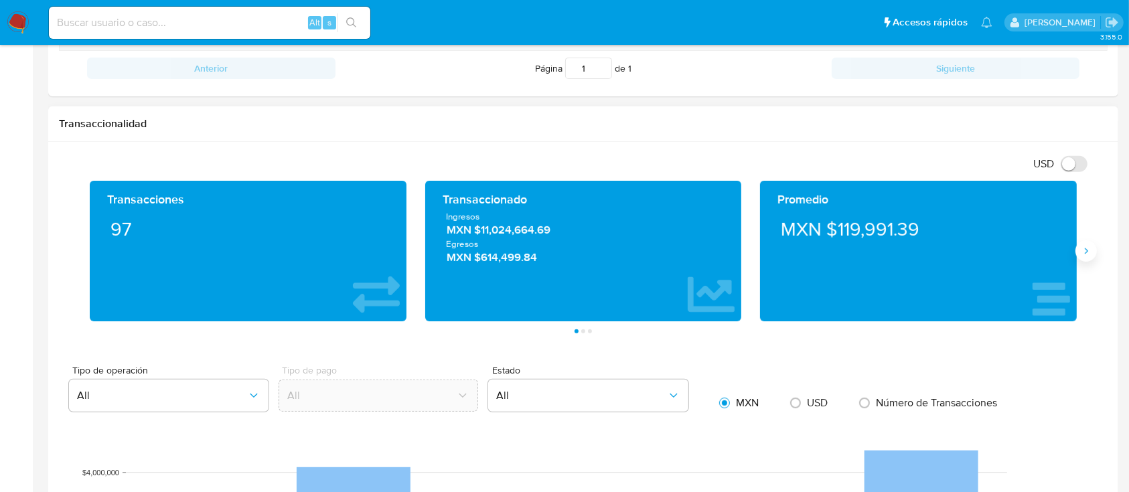
click at [1096, 249] on button "Siguiente" at bounding box center [1086, 250] width 21 height 21
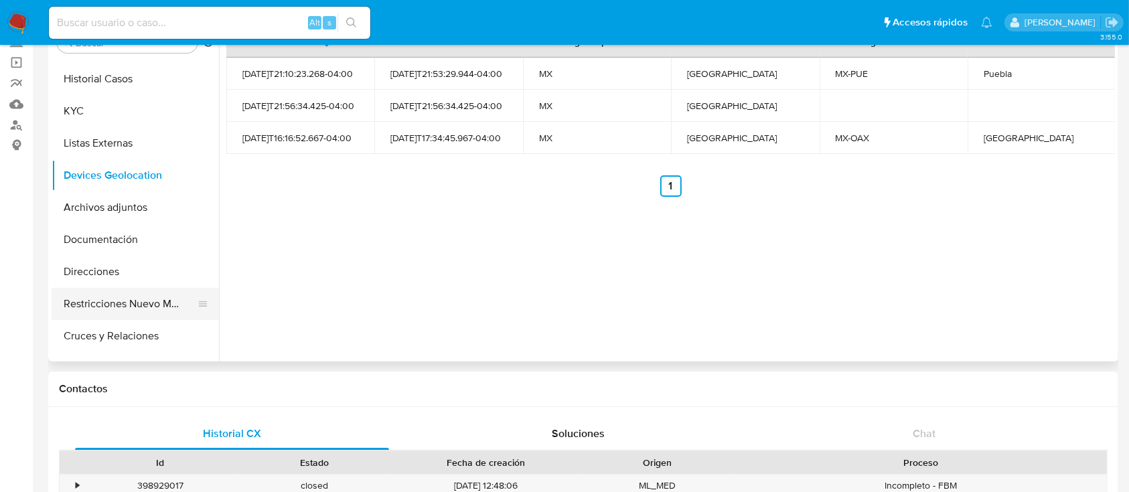
scroll to position [0, 0]
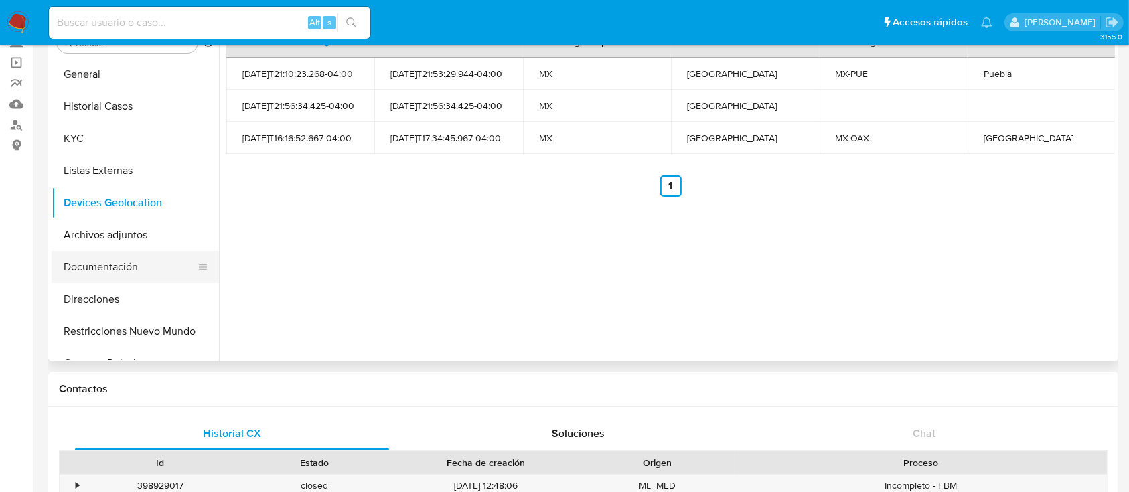
click at [133, 265] on button "Documentación" at bounding box center [130, 267] width 157 height 32
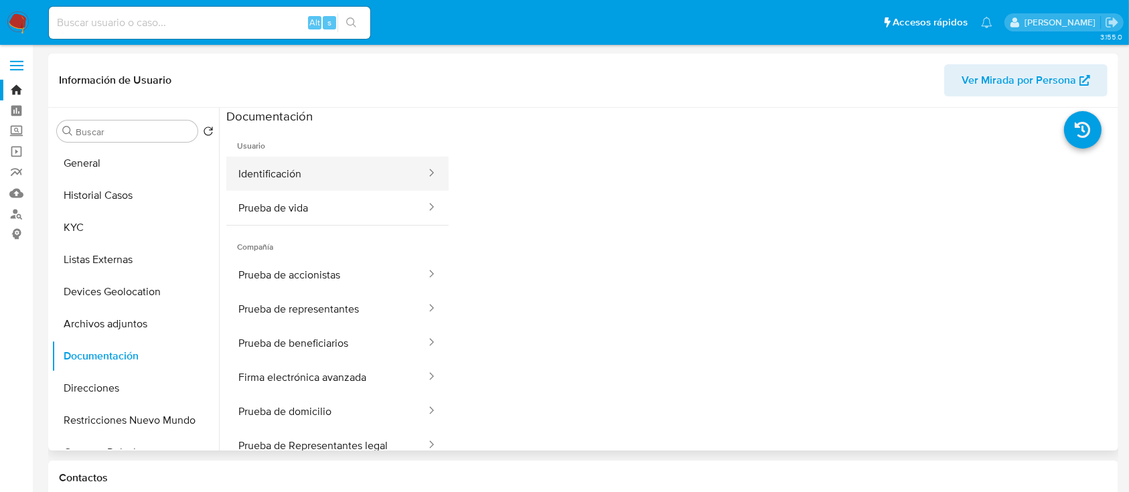
click at [304, 165] on button "Identificación" at bounding box center [326, 174] width 201 height 34
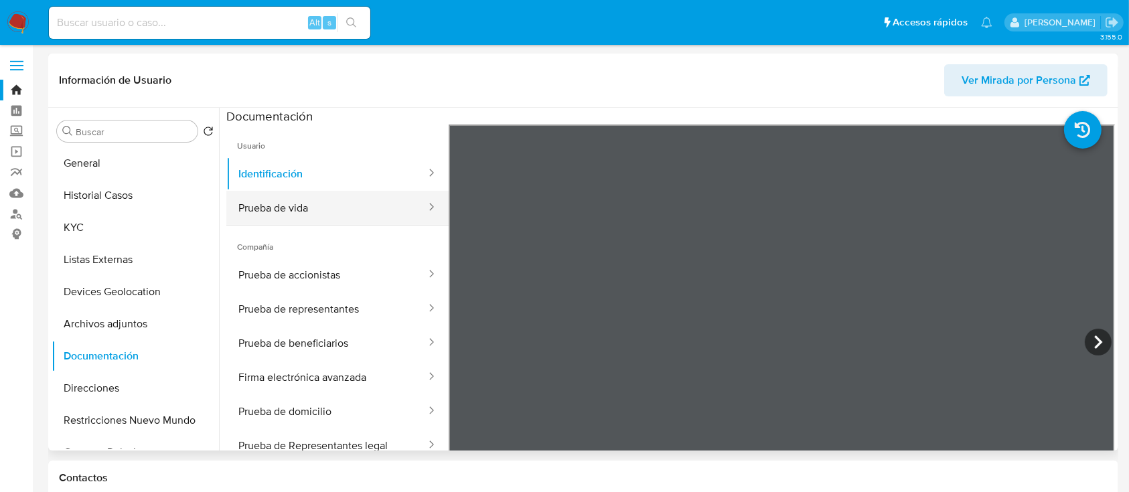
click at [291, 216] on button "Prueba de vida" at bounding box center [326, 208] width 201 height 34
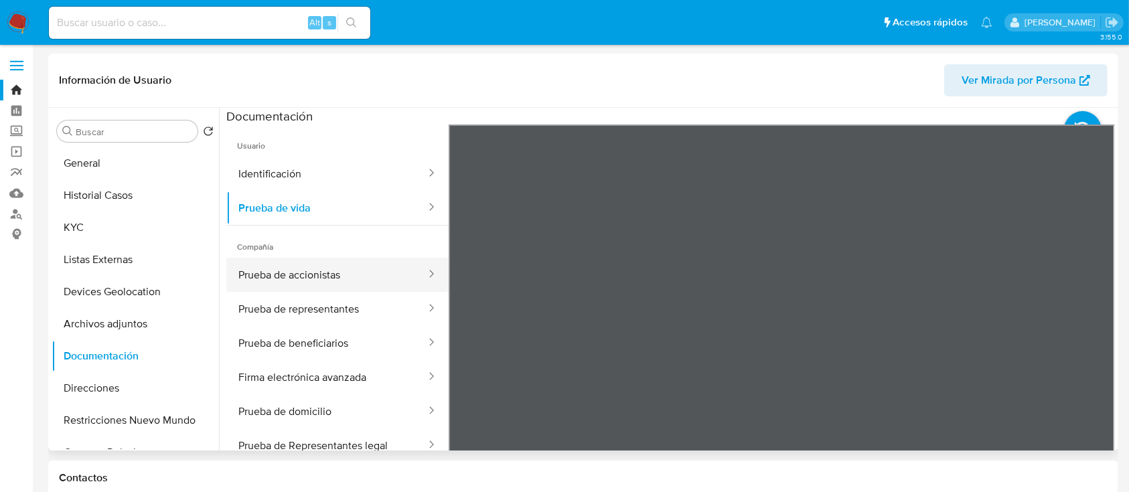
click at [303, 281] on button "Prueba de accionistas" at bounding box center [326, 275] width 201 height 34
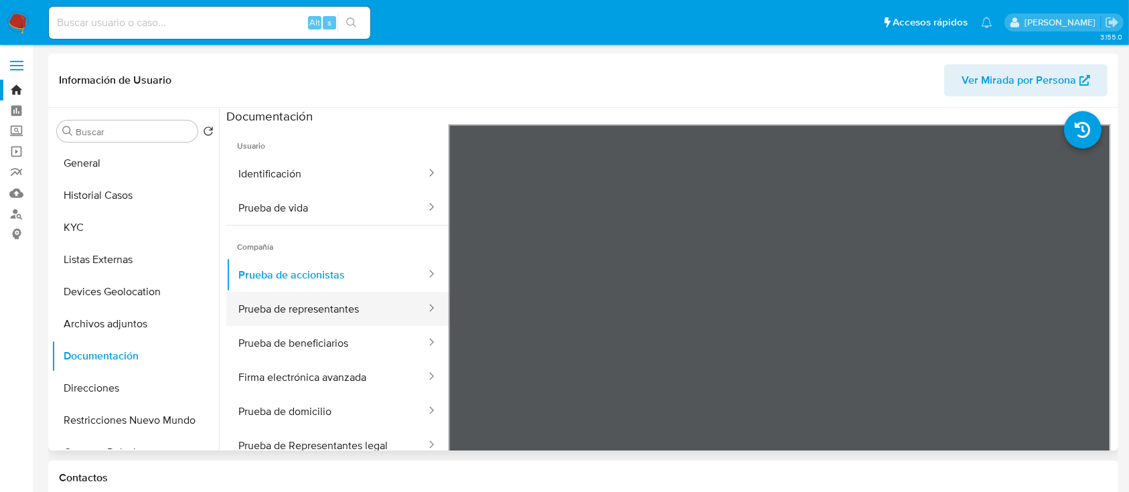
click at [346, 318] on button "Prueba de representantes" at bounding box center [326, 309] width 201 height 34
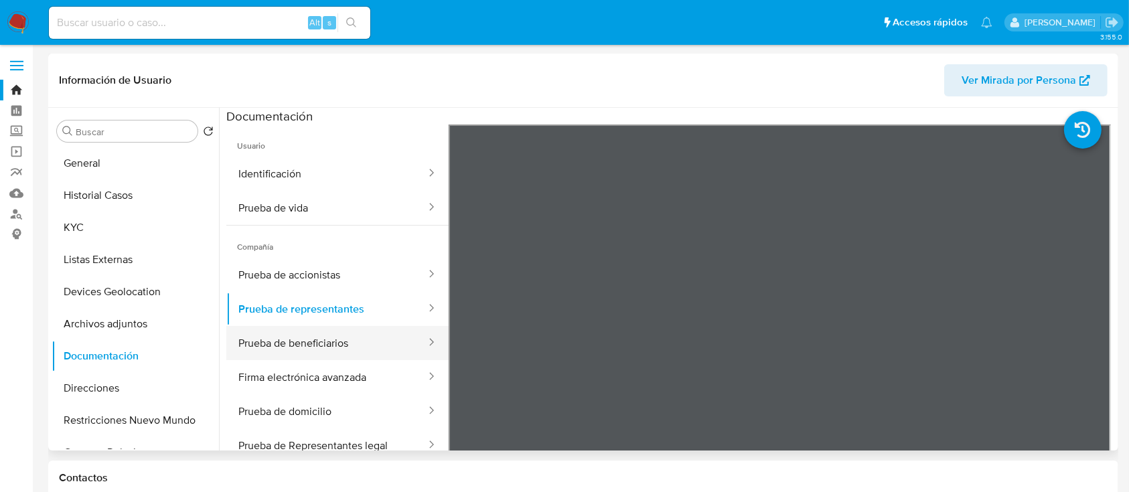
click at [289, 356] on button "Prueba de beneficiarios" at bounding box center [326, 343] width 201 height 34
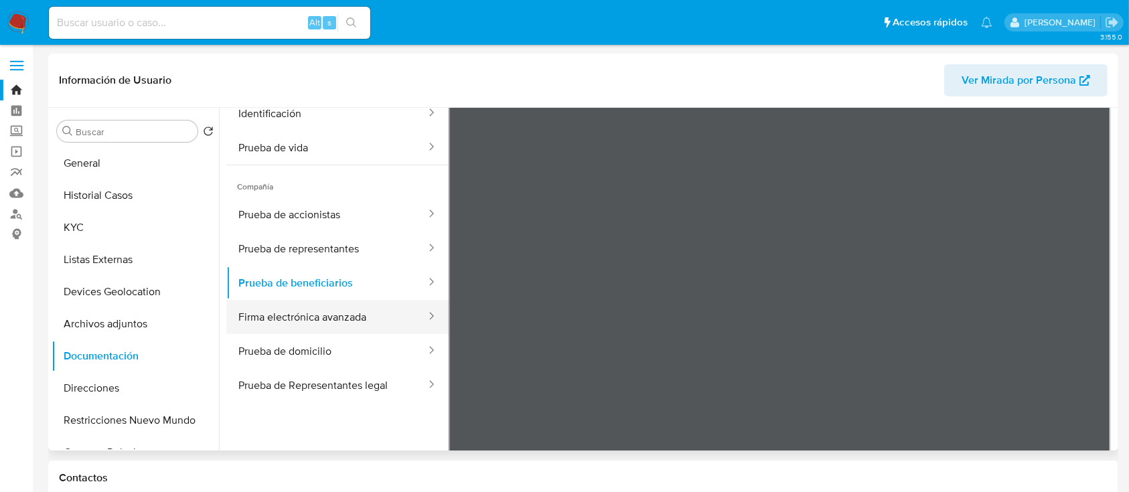
scroll to position [27, 0]
